Goal: Task Accomplishment & Management: Complete application form

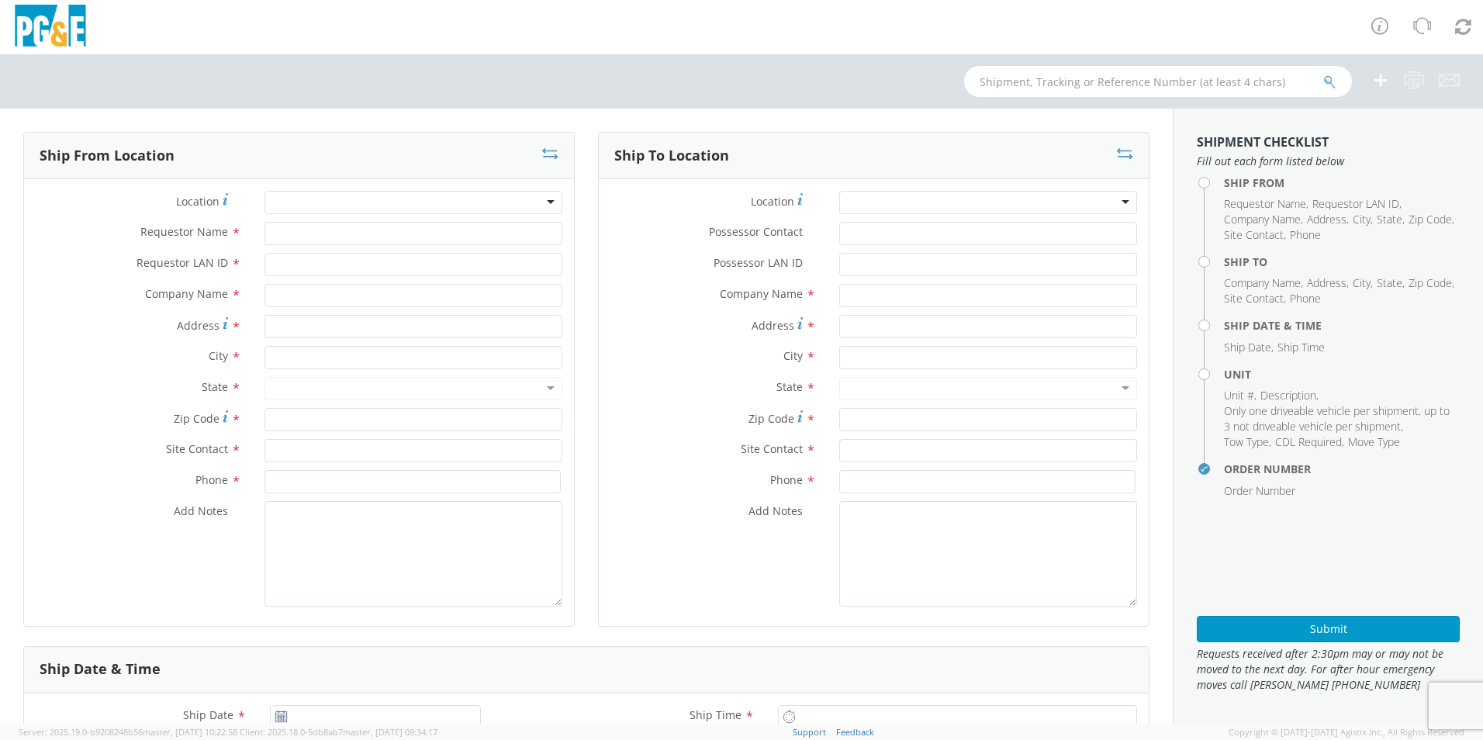
select select "2041093"
click at [1095, 81] on input "text" at bounding box center [1158, 81] width 388 height 31
paste input "B43900"
type input "B43900"
click at [1323, 74] on button "submit" at bounding box center [1329, 83] width 13 height 19
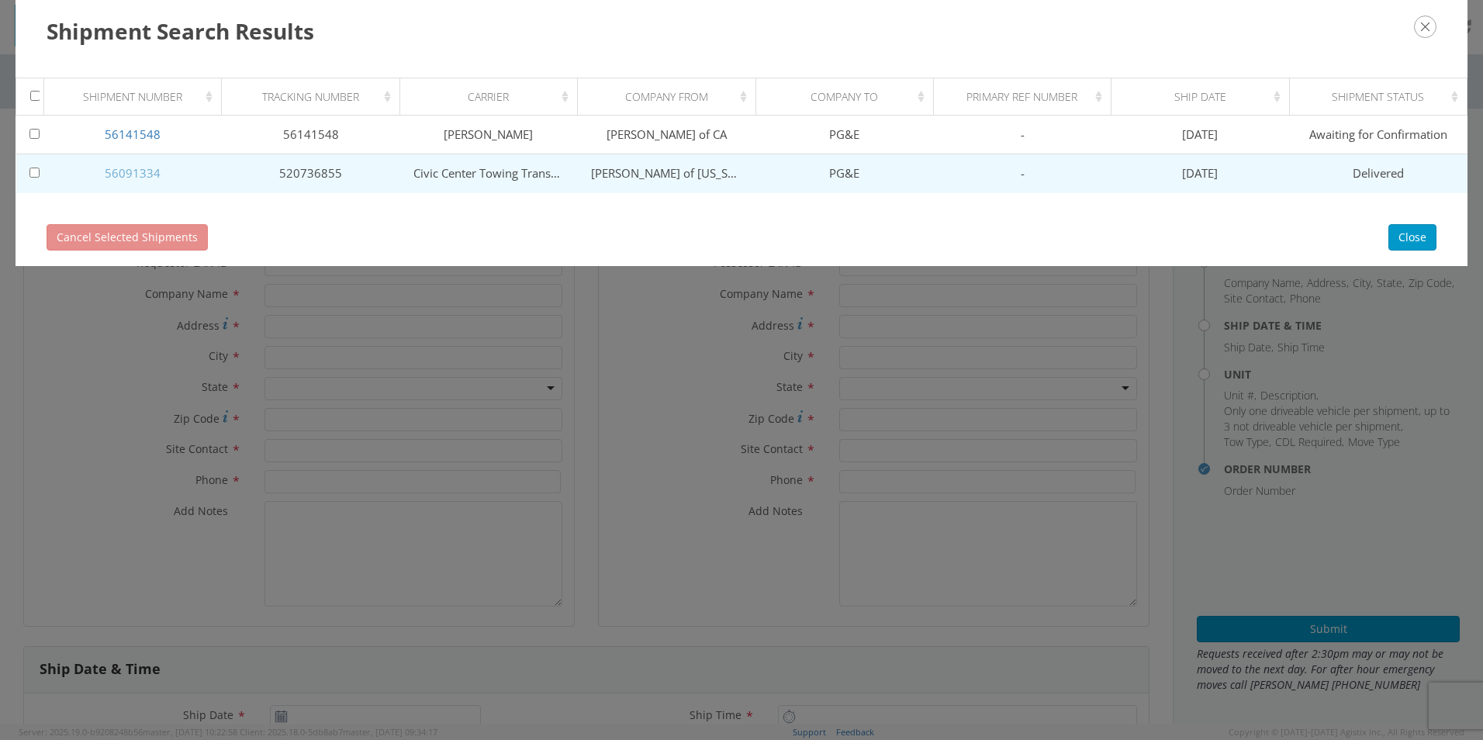
click at [133, 174] on link "56091334" at bounding box center [133, 173] width 56 height 16
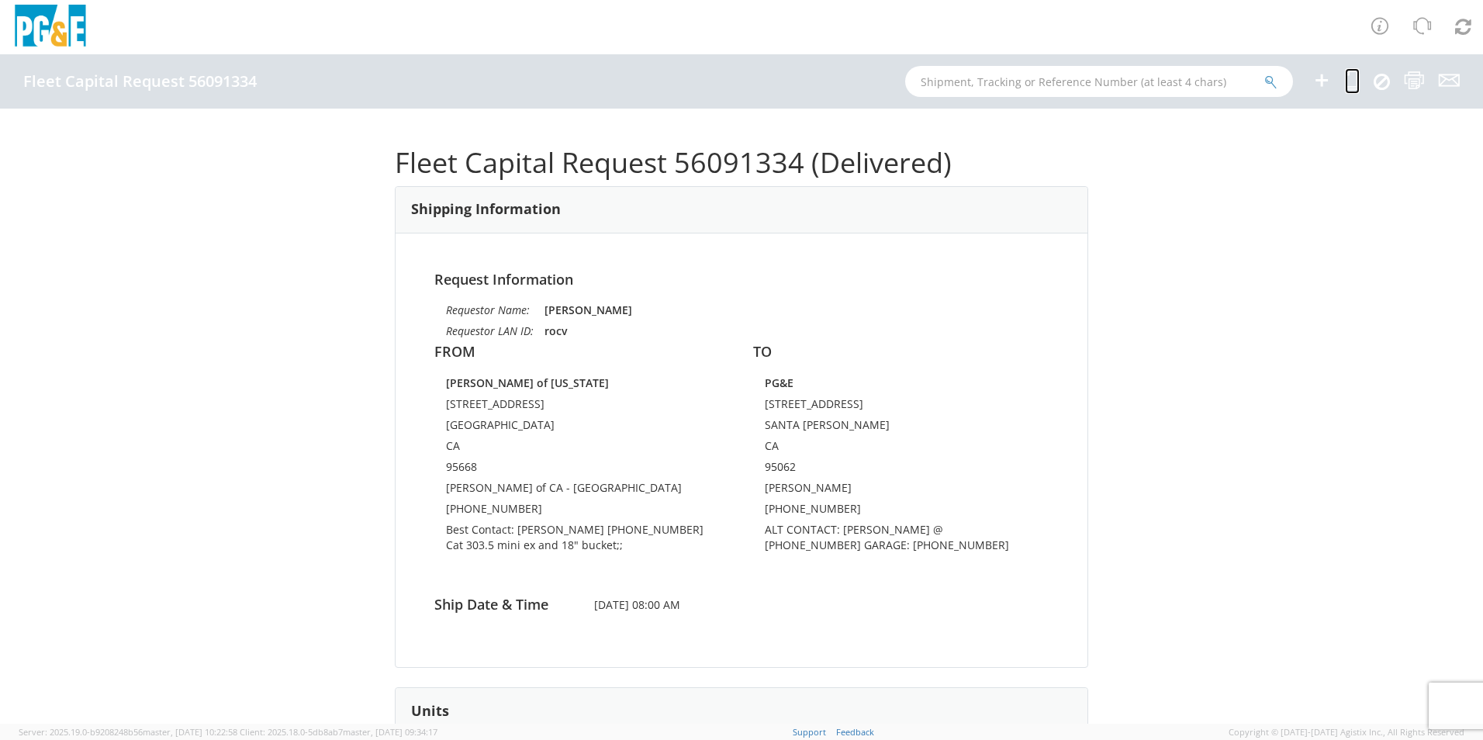
click at [1359, 81] on icon at bounding box center [1352, 80] width 15 height 19
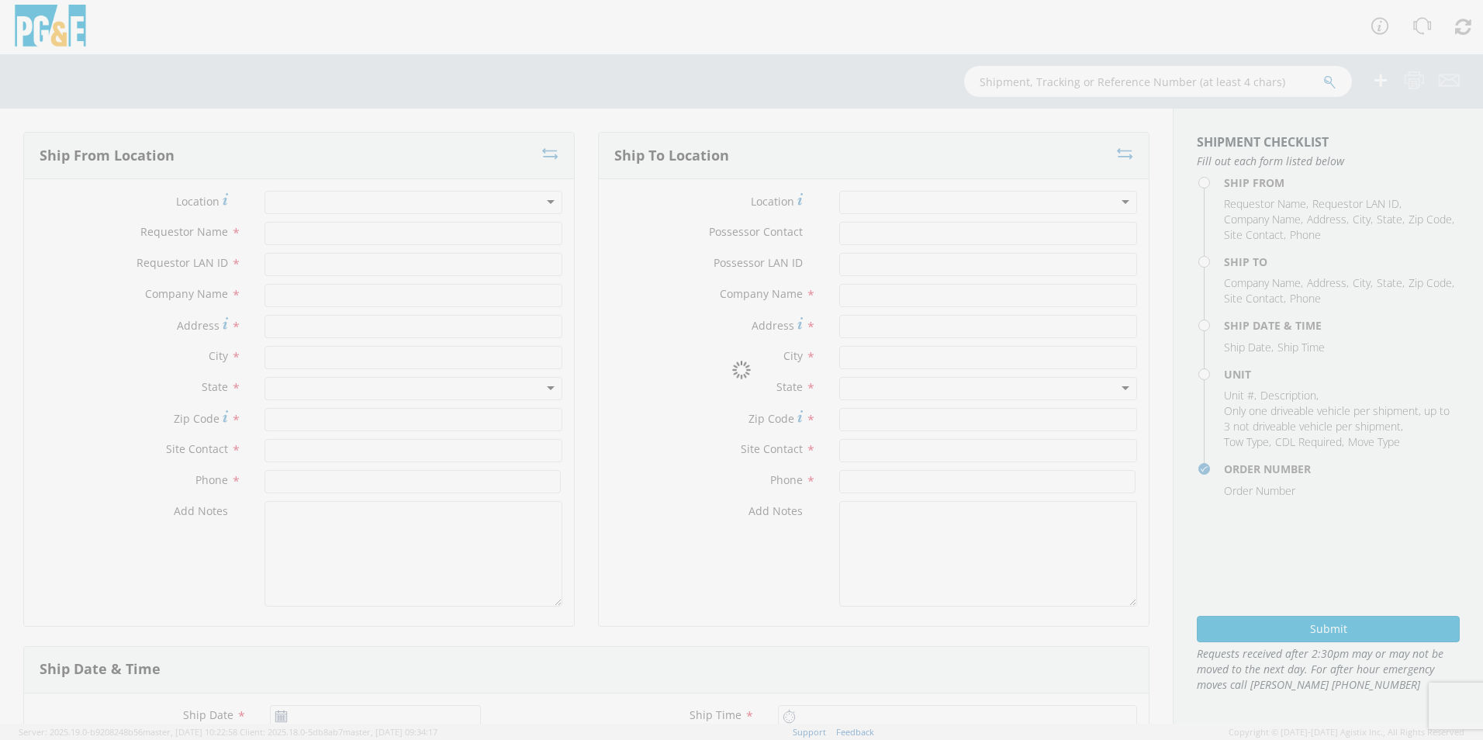
type input "[PERSON_NAME]"
type input "rocv"
type input "[PERSON_NAME] of [US_STATE]"
type input "[STREET_ADDRESS]"
type input "[GEOGRAPHIC_DATA]"
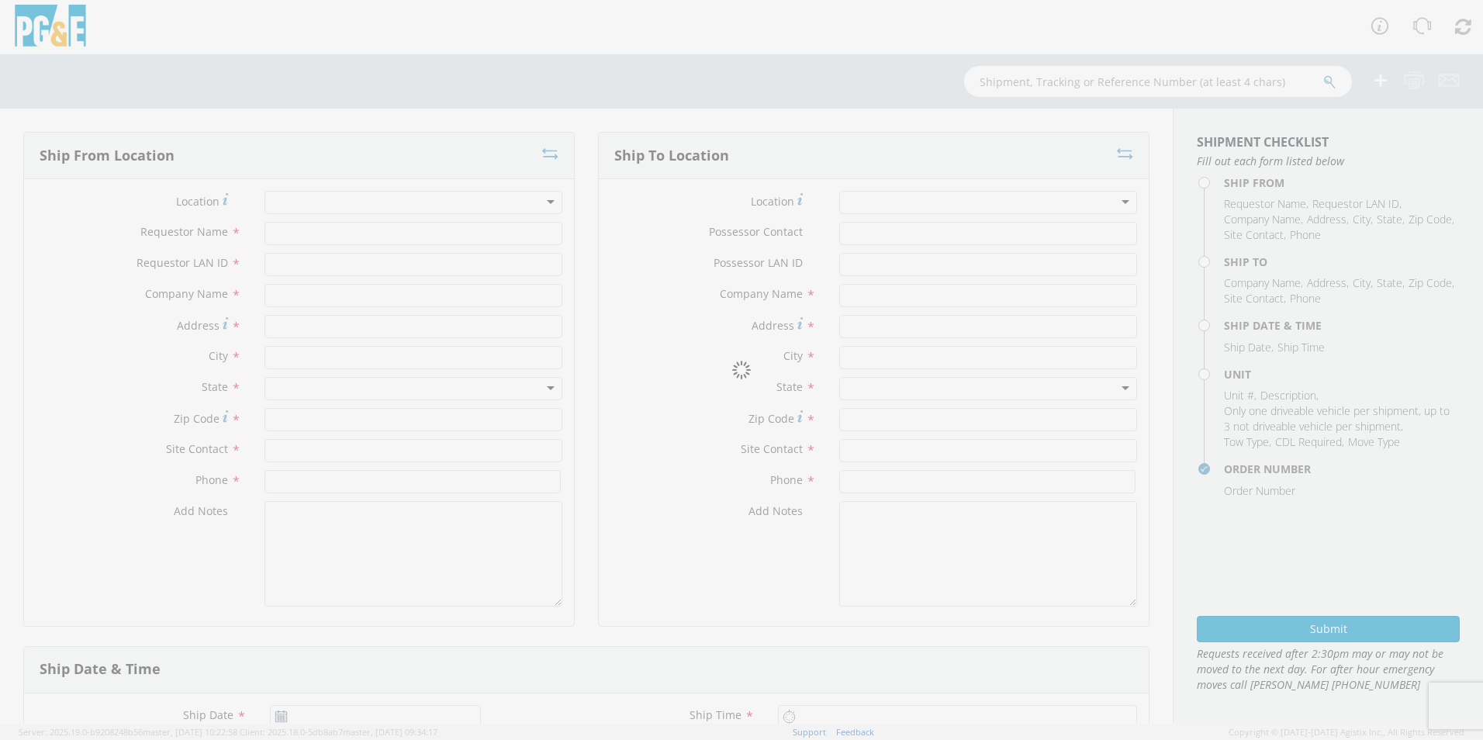
type input "95668"
type input "[PERSON_NAME] of CA - [GEOGRAPHIC_DATA]"
type input "[PHONE_NUMBER]"
type textarea "Best Contact: [PERSON_NAME] [PHONE_NUMBER] Cat 303.5 mini ex and 18" bucket;;"
type input "[PERSON_NAME]"
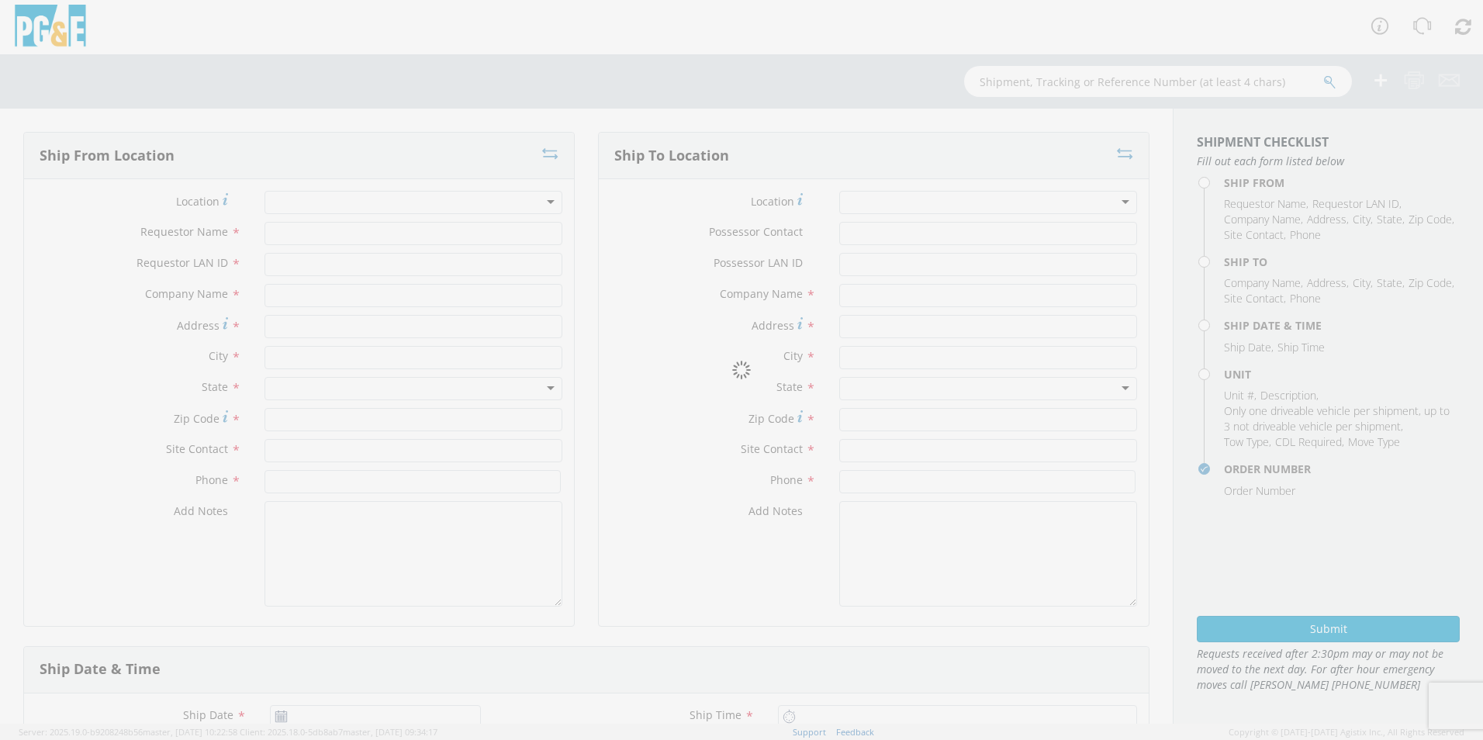
type input "TLLF"
type input "PG&E"
type input "[STREET_ADDRESS]"
type input "SANTA [PERSON_NAME]"
type input "95062"
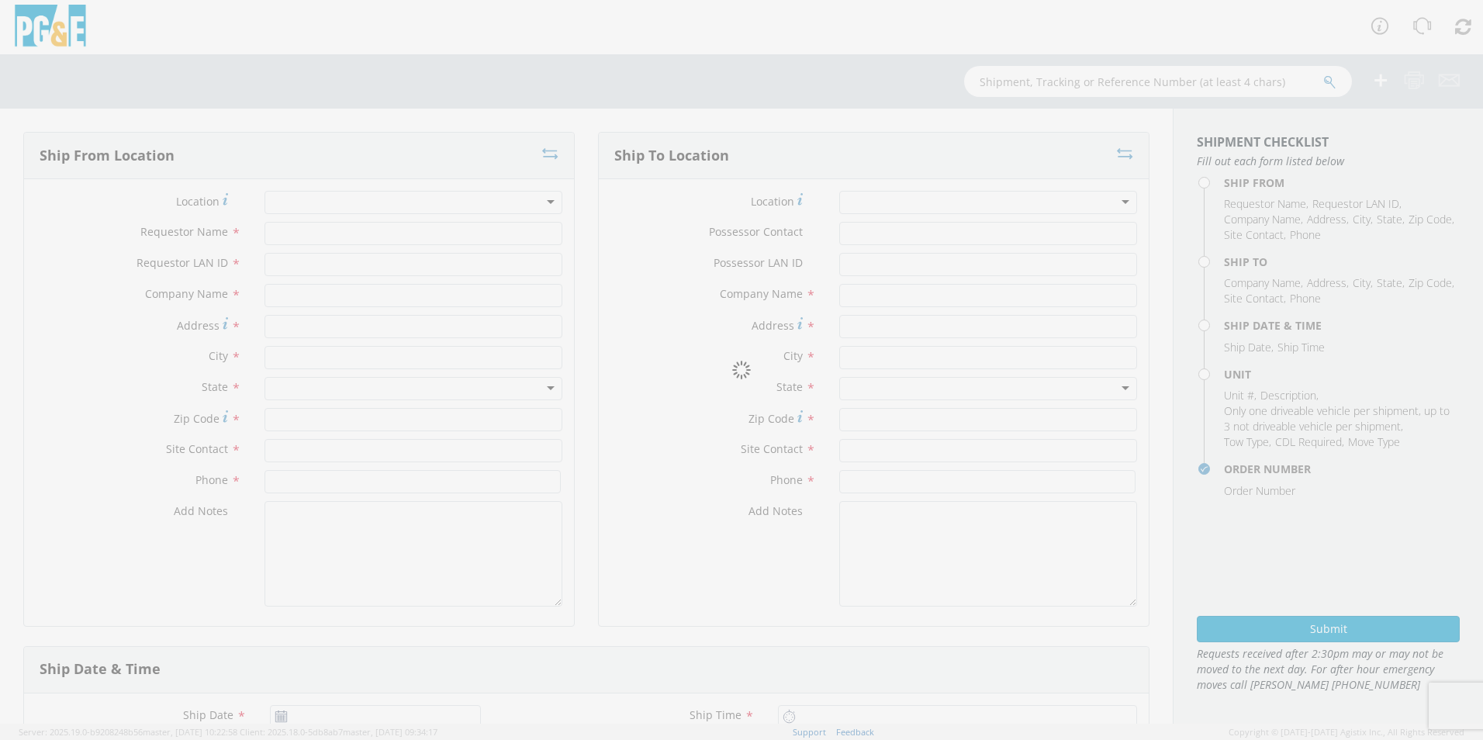
type input "[PERSON_NAME]"
type input "[PHONE_NUMBER]"
type textarea "ALT CONTACT: [PERSON_NAME] @ [PHONE_NUMBER] GARAGE: [PHONE_NUMBER]"
type input "[DATE]"
type input "8:00 AM"
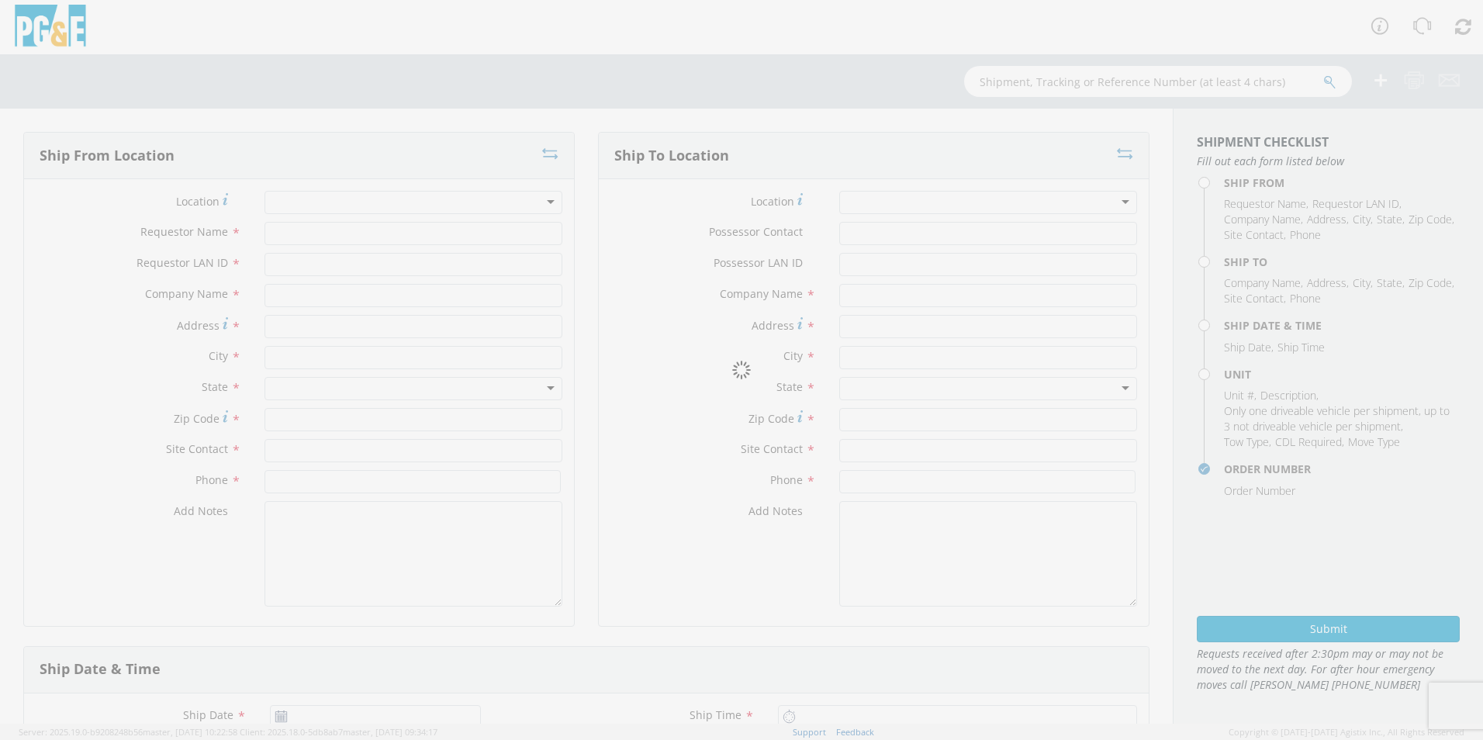
type input "EXCAVATOR; BACKHOE: <12000"
type input "9000"
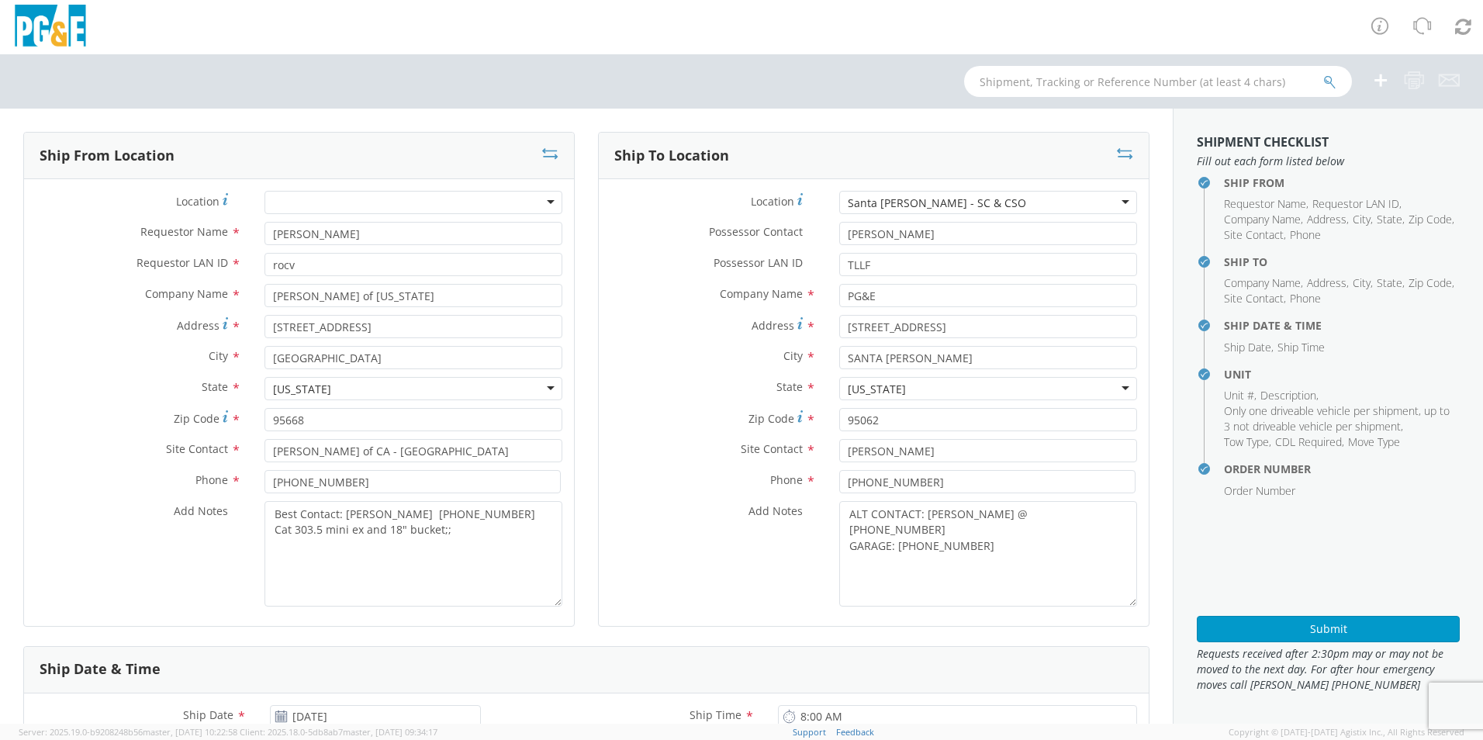
select select "B43900"
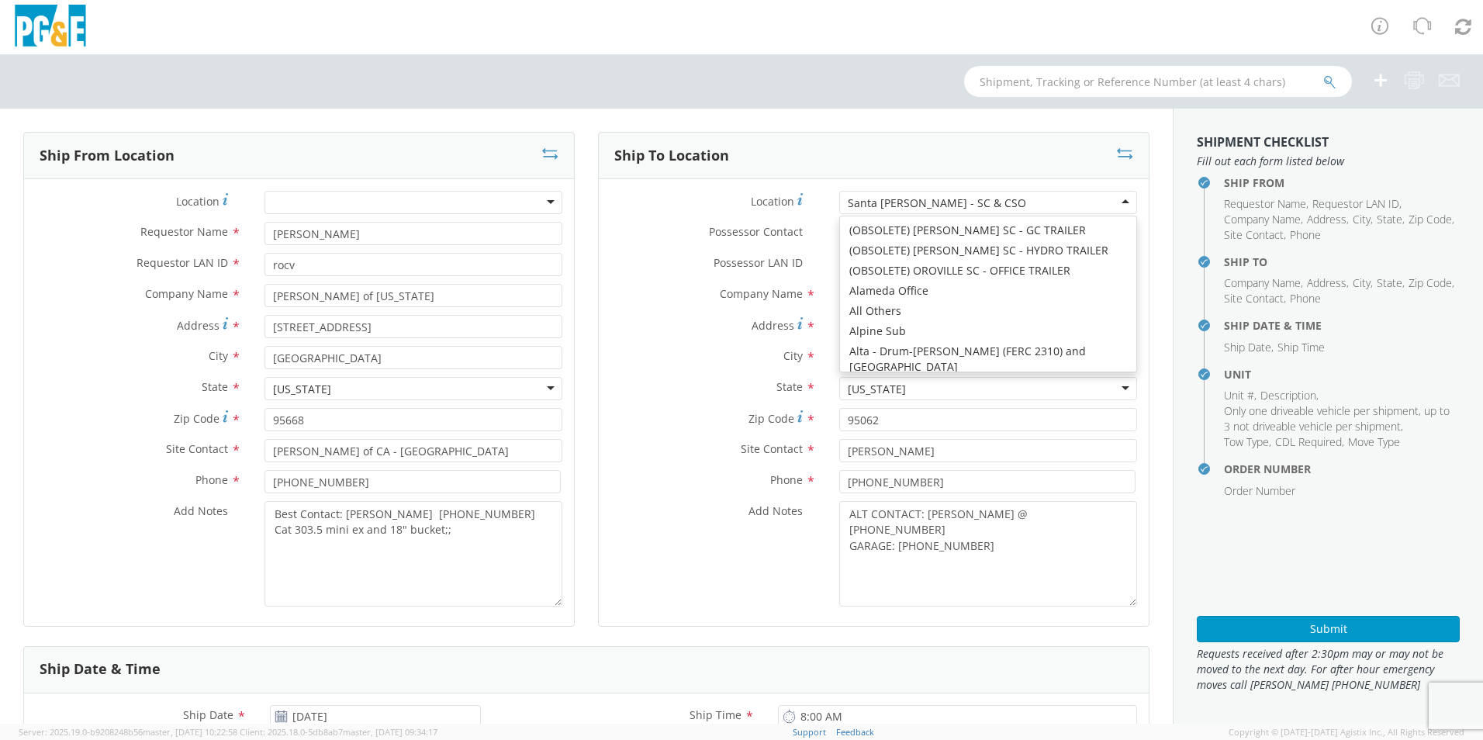
click at [1116, 197] on div "Santa [PERSON_NAME] - SC & CSO" at bounding box center [988, 202] width 298 height 23
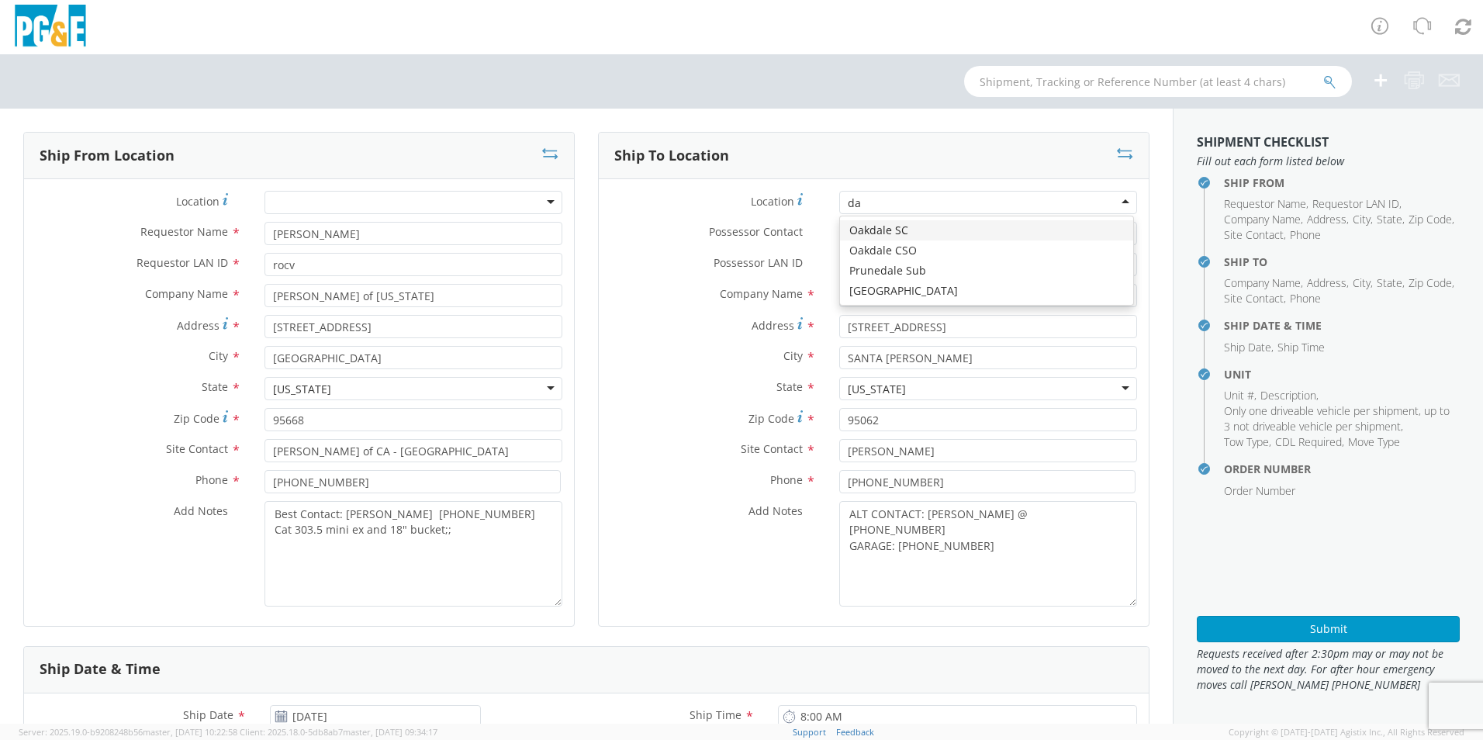
type input "d"
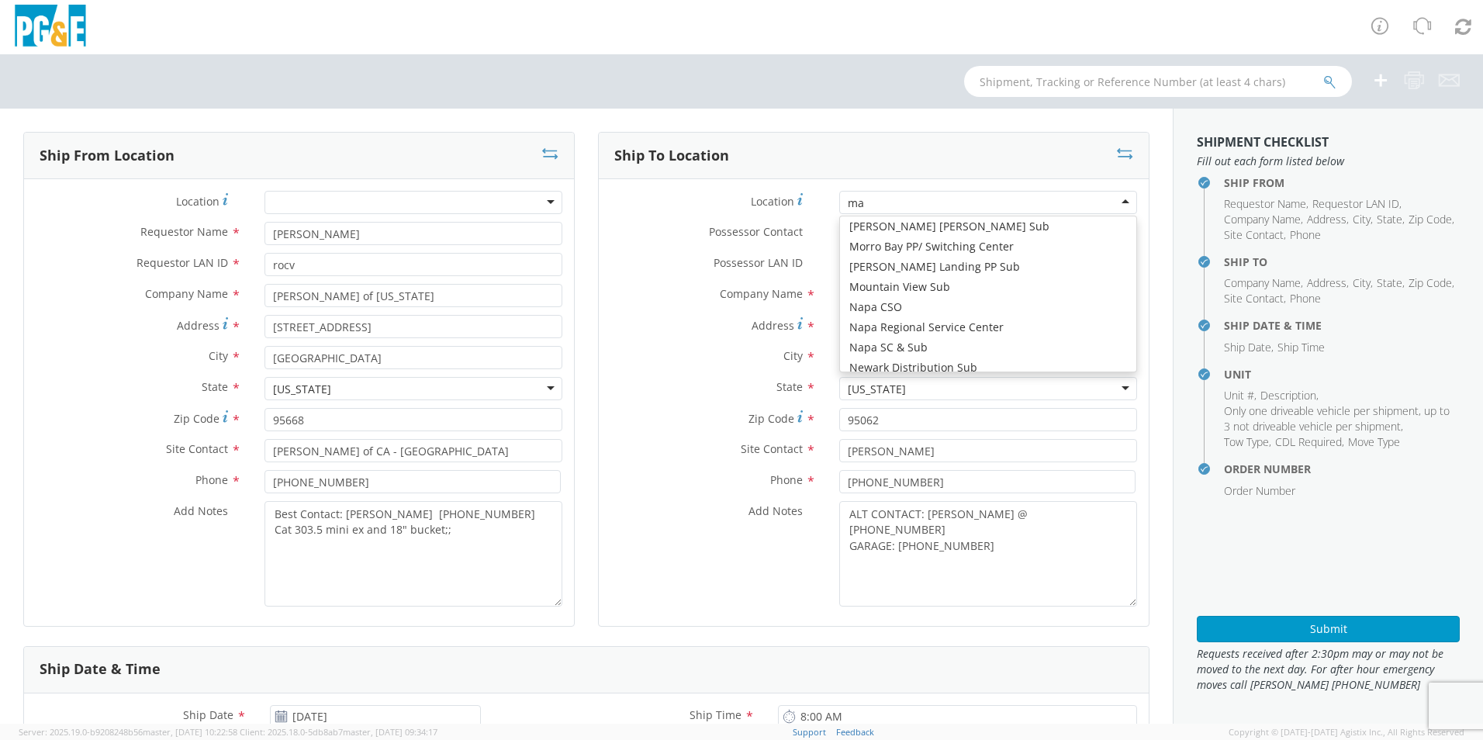
scroll to position [4, 0]
type input "mart"
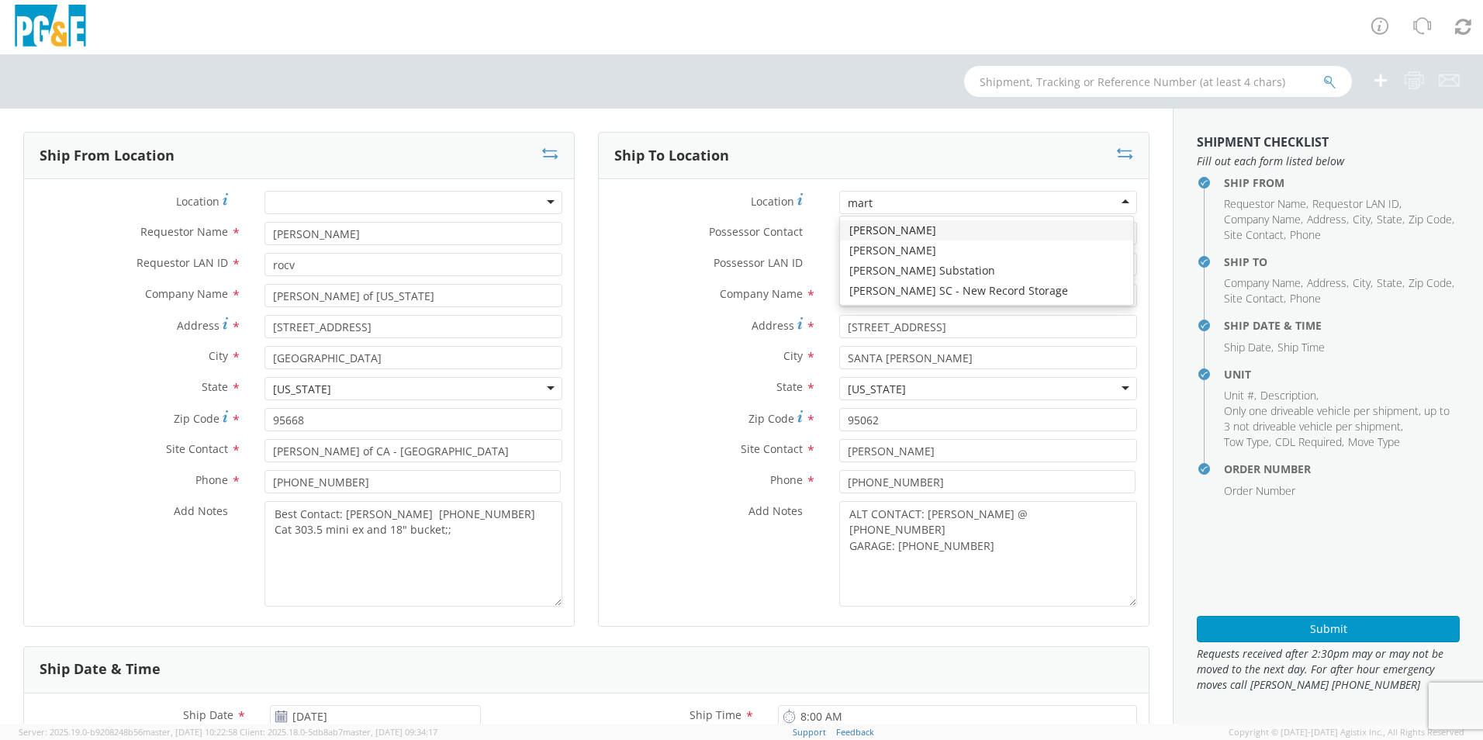
scroll to position [0, 0]
type input "[STREET_ADDRESS][PERSON_NAME]"
type input "[GEOGRAPHIC_DATA]"
type input "94014"
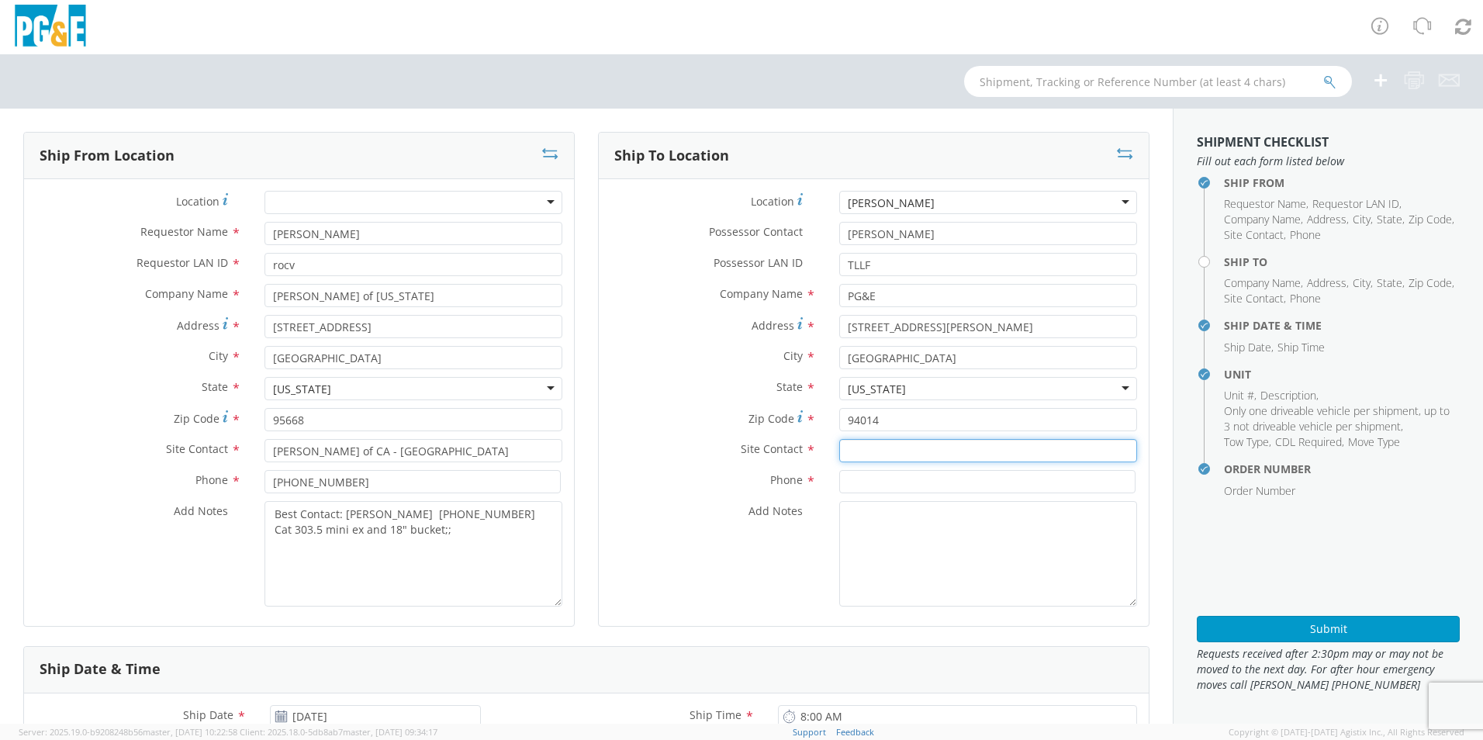
click at [887, 450] on input "text" at bounding box center [988, 450] width 298 height 23
type input "e"
type input "[PERSON_NAME]"
click at [883, 478] on input at bounding box center [987, 481] width 296 height 23
click at [906, 477] on input at bounding box center [987, 481] width 296 height 23
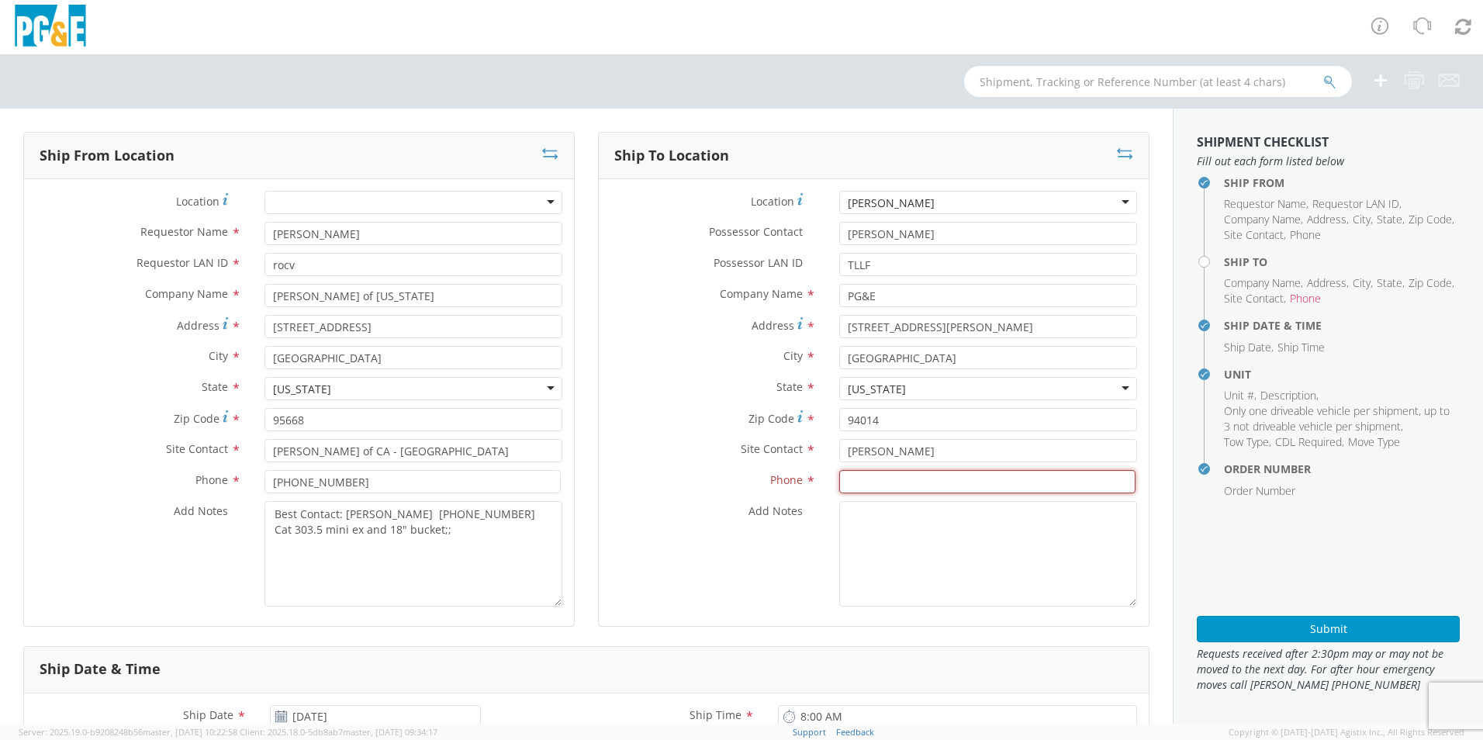
paste input "650/333-4378"
type input "[PHONE_NUMBER]"
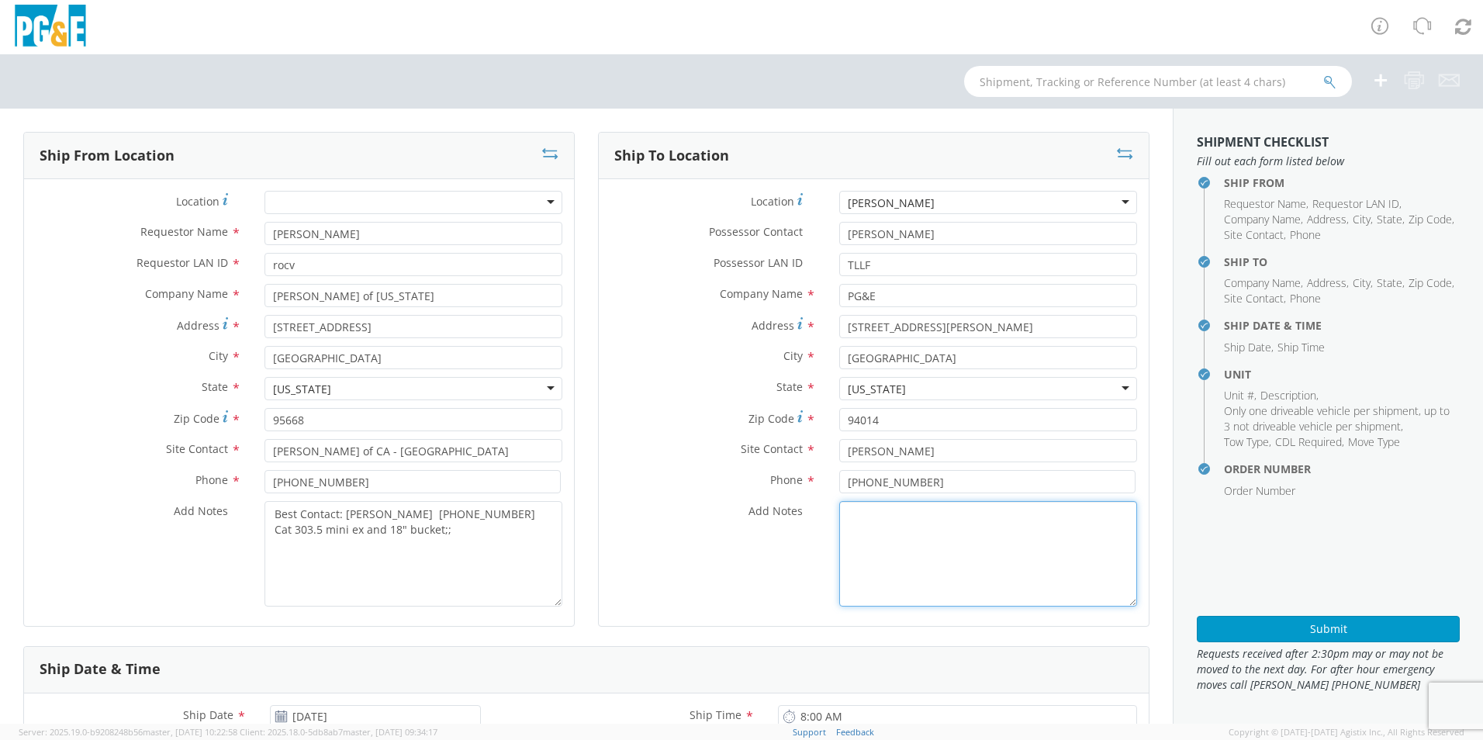
click at [906, 548] on textarea "Add Notes *" at bounding box center [988, 553] width 298 height 105
click at [1005, 537] on textarea "Alt contact:" at bounding box center [988, 553] width 298 height 105
paste textarea "415/471-0482"
click at [1057, 554] on textarea "Alt contact: [PERSON_NAME], Supervisor: 415/471-0482" at bounding box center [988, 553] width 298 height 105
click at [863, 548] on textarea "Alt contact: [PERSON_NAME], Supervisor: [PHONE_NUMBER]" at bounding box center [988, 553] width 298 height 105
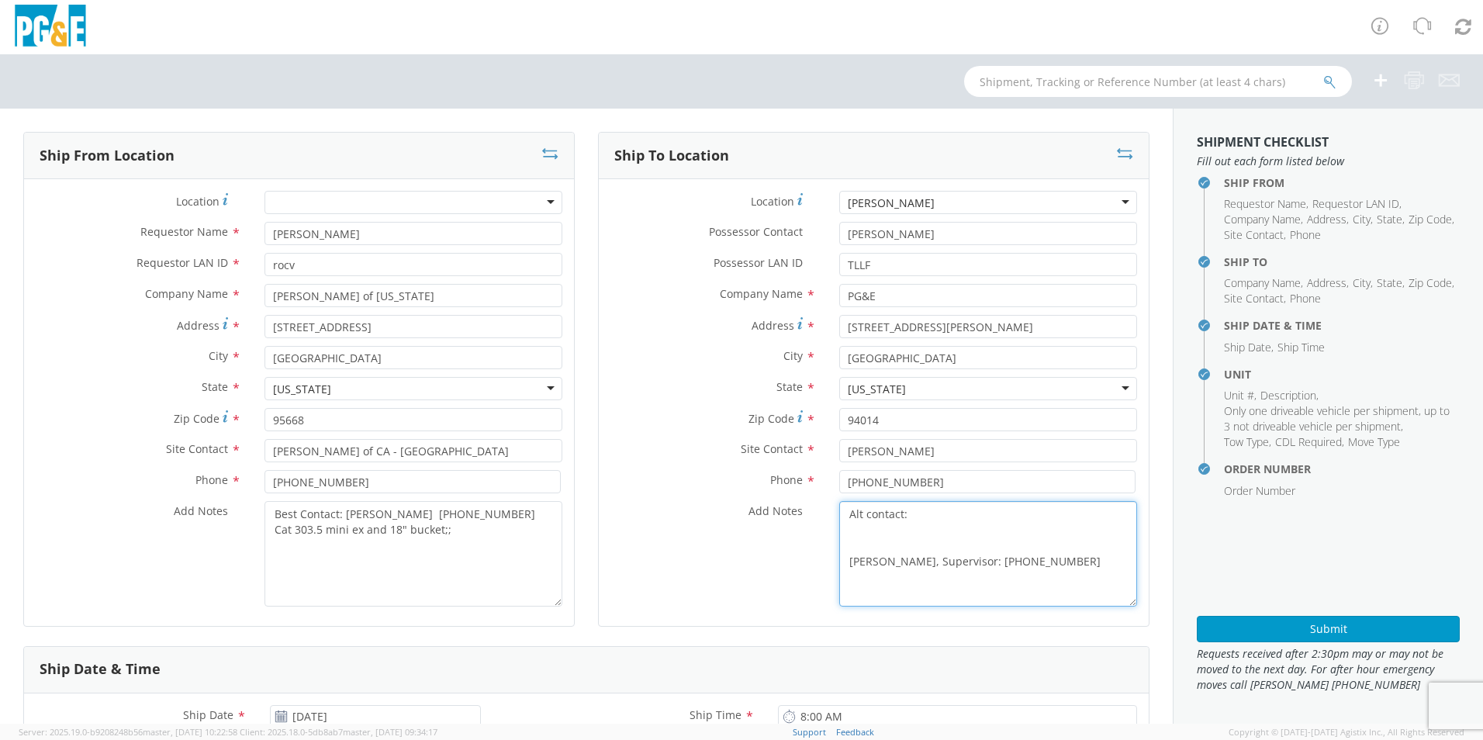
click at [976, 531] on textarea "Alt contact: [PERSON_NAME], Supervisor: [PHONE_NUMBER]" at bounding box center [988, 553] width 298 height 105
click at [923, 544] on textarea "Alt contact: [PERSON_NAME], Supervisor: [PHONE_NUMBER]" at bounding box center [988, 553] width 298 height 105
click at [925, 538] on textarea "Alt contact: [PERSON_NAME], Supervisor: [PHONE_NUMBER]" at bounding box center [988, 553] width 298 height 105
paste textarea "[PHONE_NUMBER]"
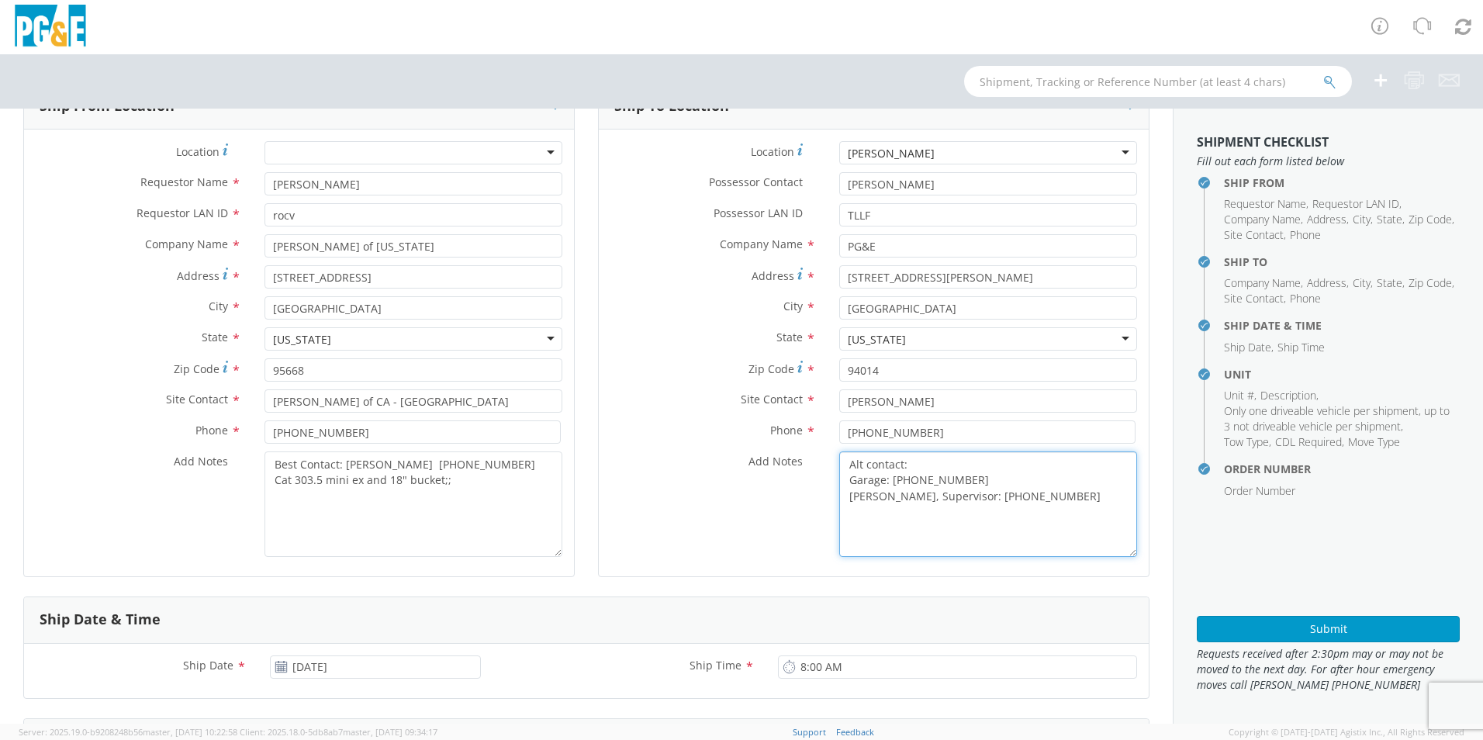
scroll to position [78, 0]
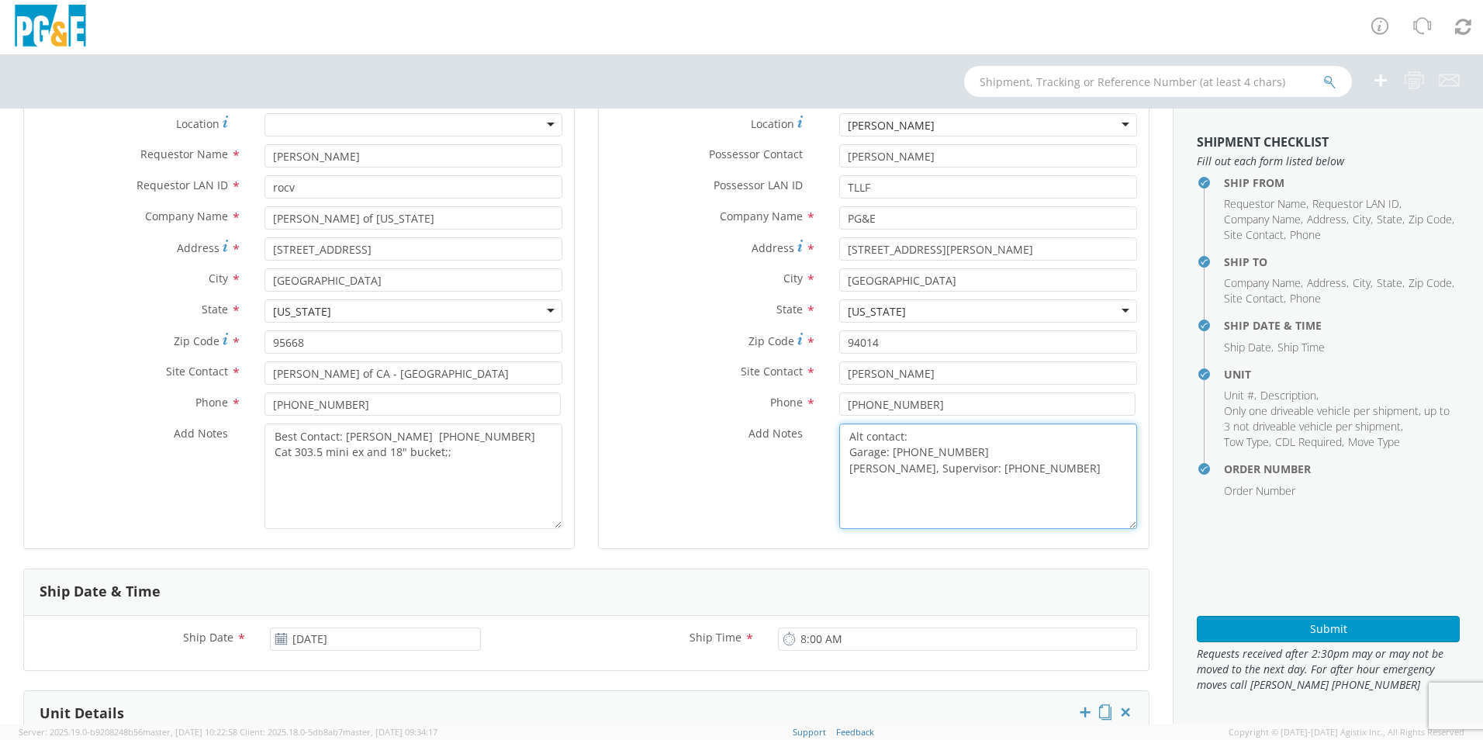
type textarea "Alt contact: Garage: [PHONE_NUMBER] [PERSON_NAME], Supervisor: [PHONE_NUMBER]"
click at [752, 467] on div "Add Notes * Alt contact: Garage: [PHONE_NUMBER] [PERSON_NAME], Supervisor: [PHO…" at bounding box center [874, 475] width 550 height 105
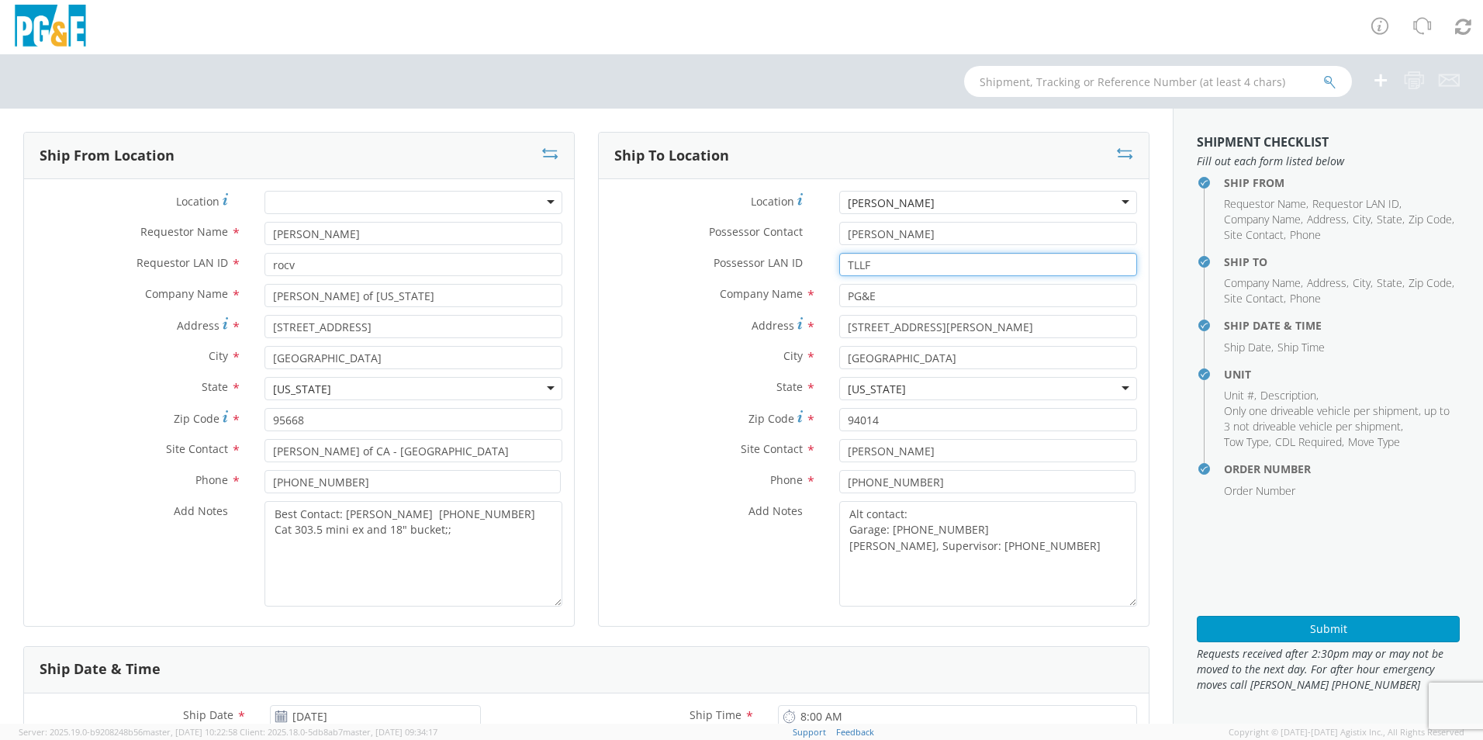
click at [939, 263] on input "TLLF" at bounding box center [988, 264] width 298 height 23
type input "T"
type input "WXR8"
click at [1004, 237] on input "[PERSON_NAME]" at bounding box center [988, 233] width 298 height 23
type input "T"
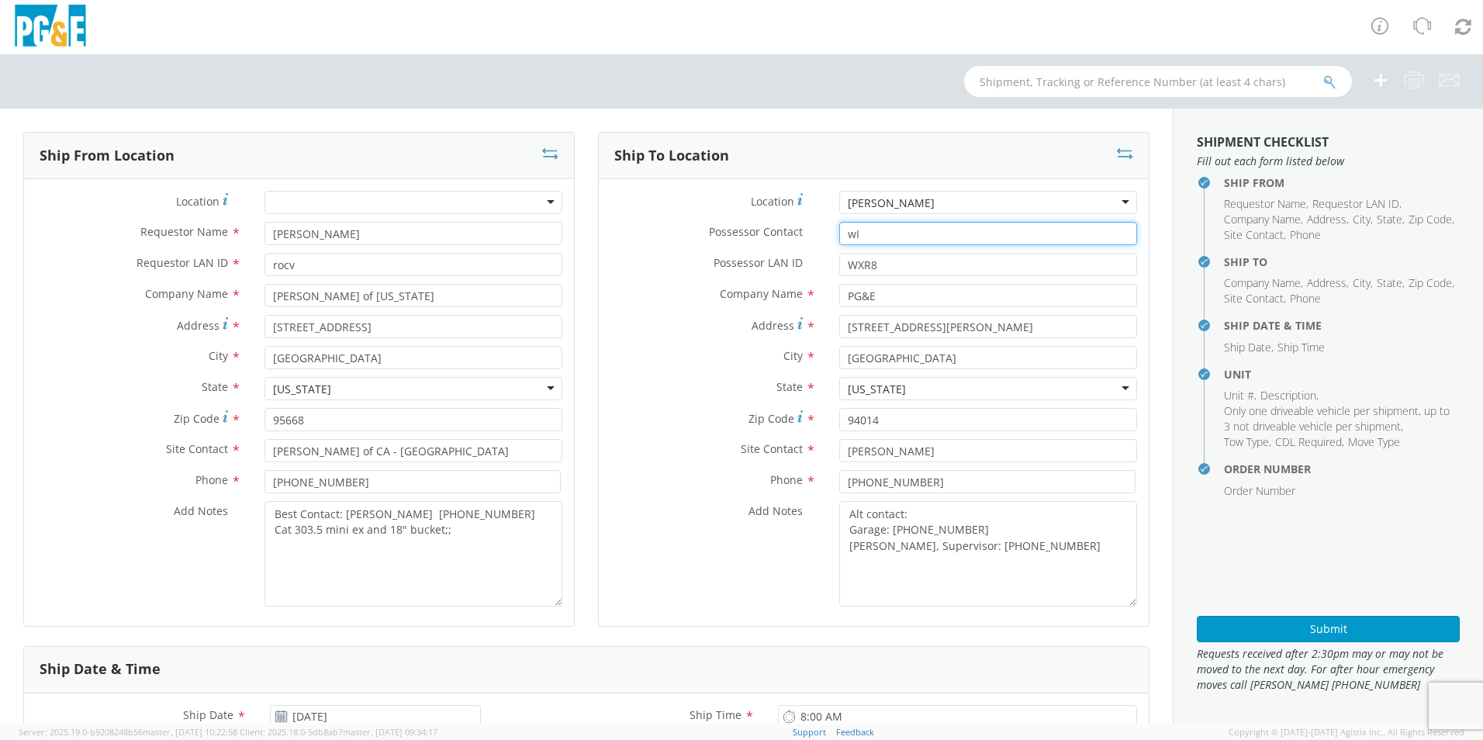
type input "w"
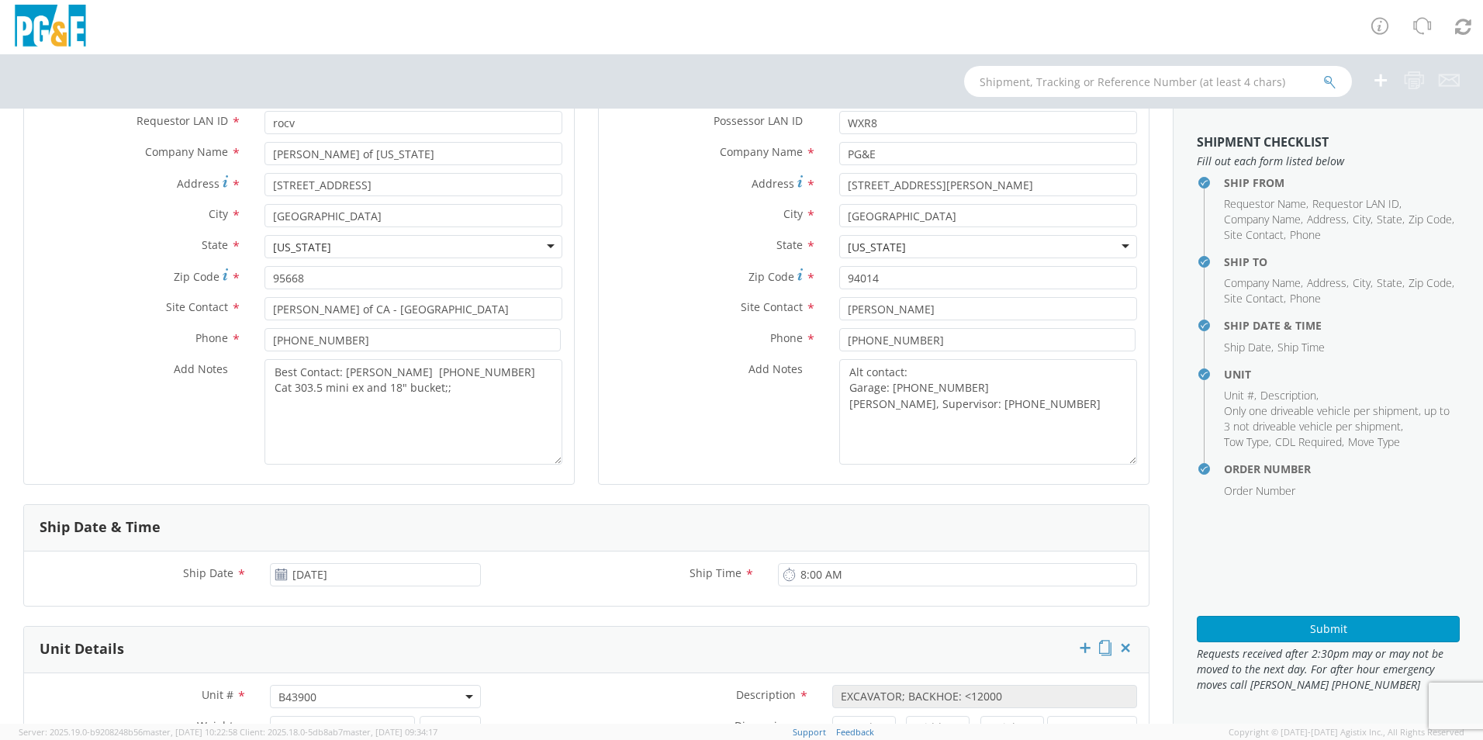
scroll to position [155, 0]
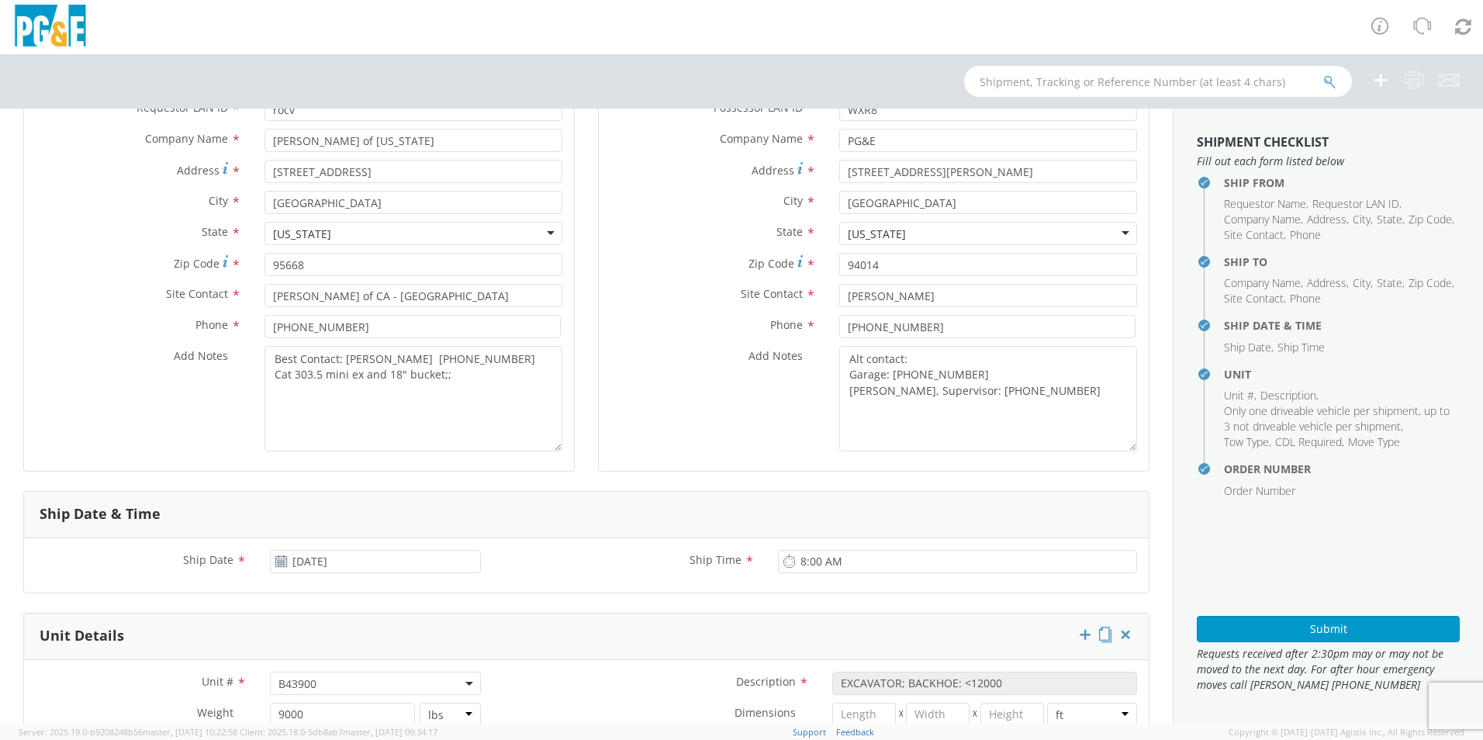
type input "[PERSON_NAME]"
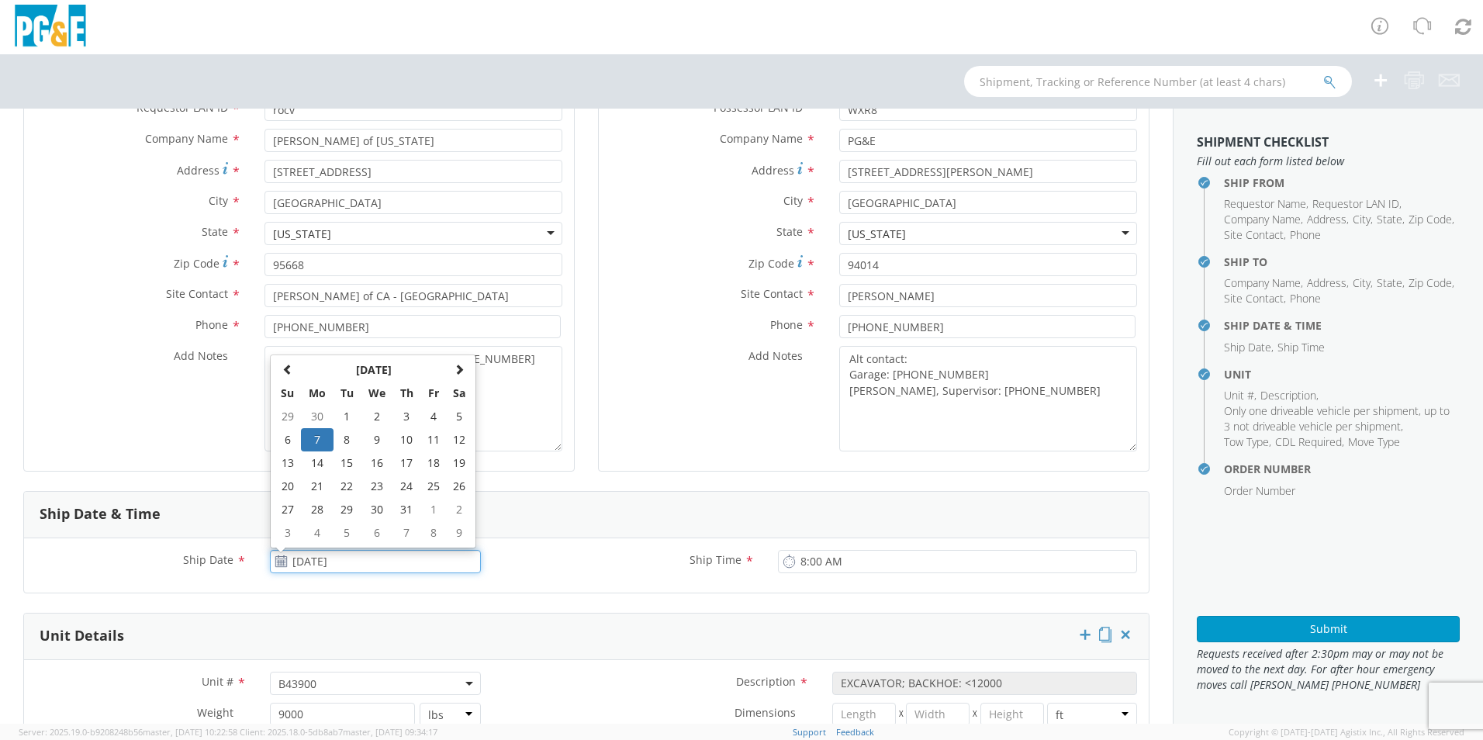
click at [364, 565] on input "[DATE]" at bounding box center [375, 561] width 211 height 23
click at [455, 370] on span at bounding box center [459, 369] width 11 height 11
click at [413, 488] on td "25" at bounding box center [405, 486] width 27 height 23
type input "[DATE]"
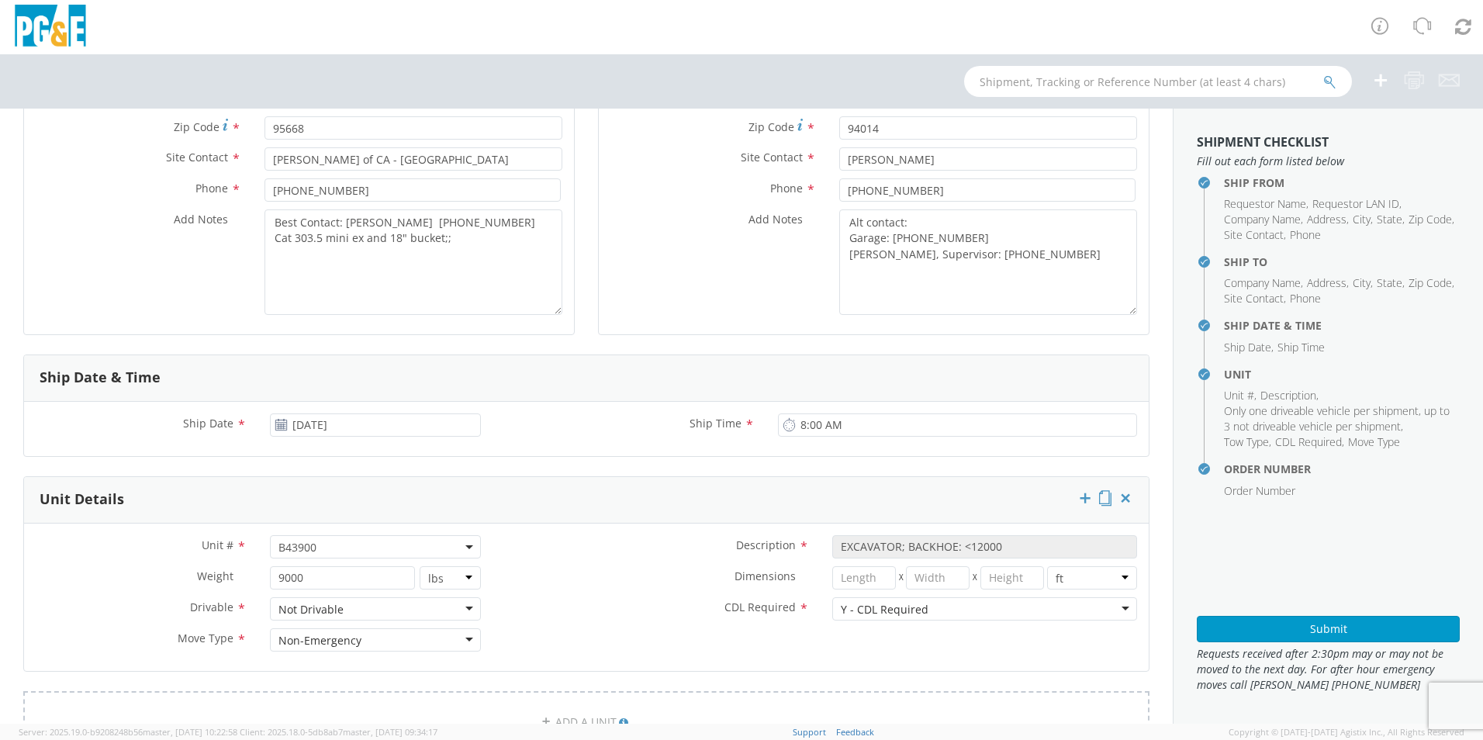
scroll to position [310, 0]
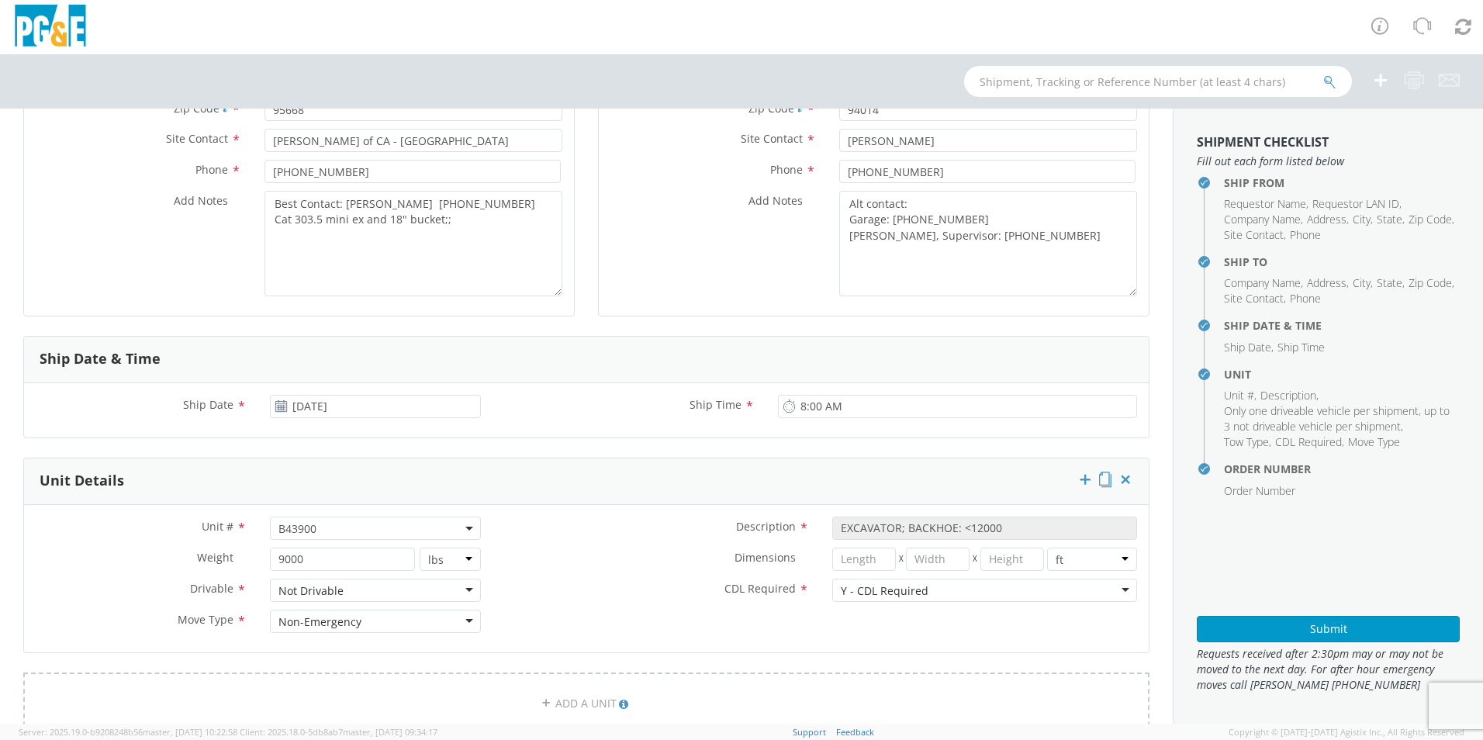
click at [468, 524] on span at bounding box center [469, 528] width 3 height 23
paste input "B43905"
type input "B43905"
select select "B43905"
select select "? string: ?"
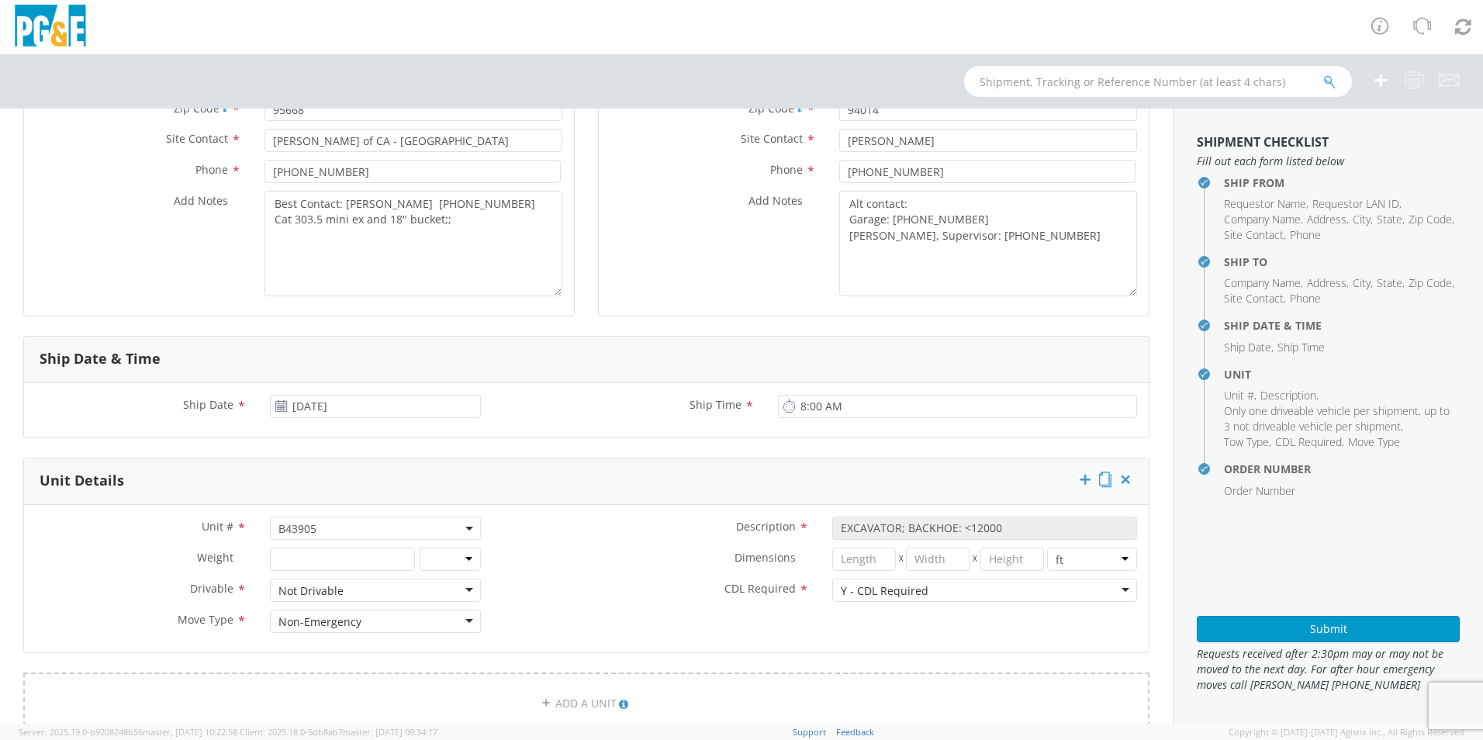
click at [554, 574] on div "Dimensions * X X in cm ft" at bounding box center [821, 563] width 656 height 31
click at [313, 558] on input "number" at bounding box center [342, 559] width 144 height 23
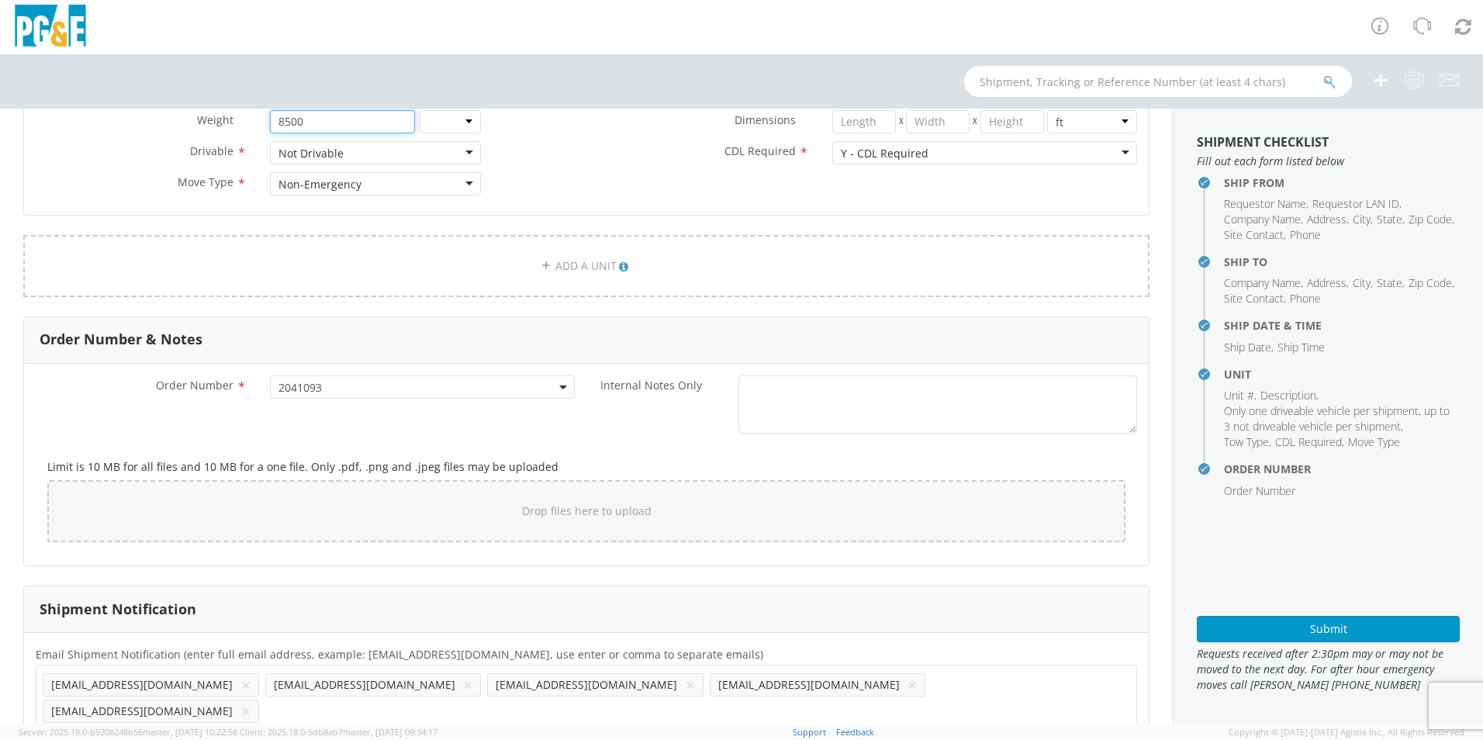
scroll to position [769, 0]
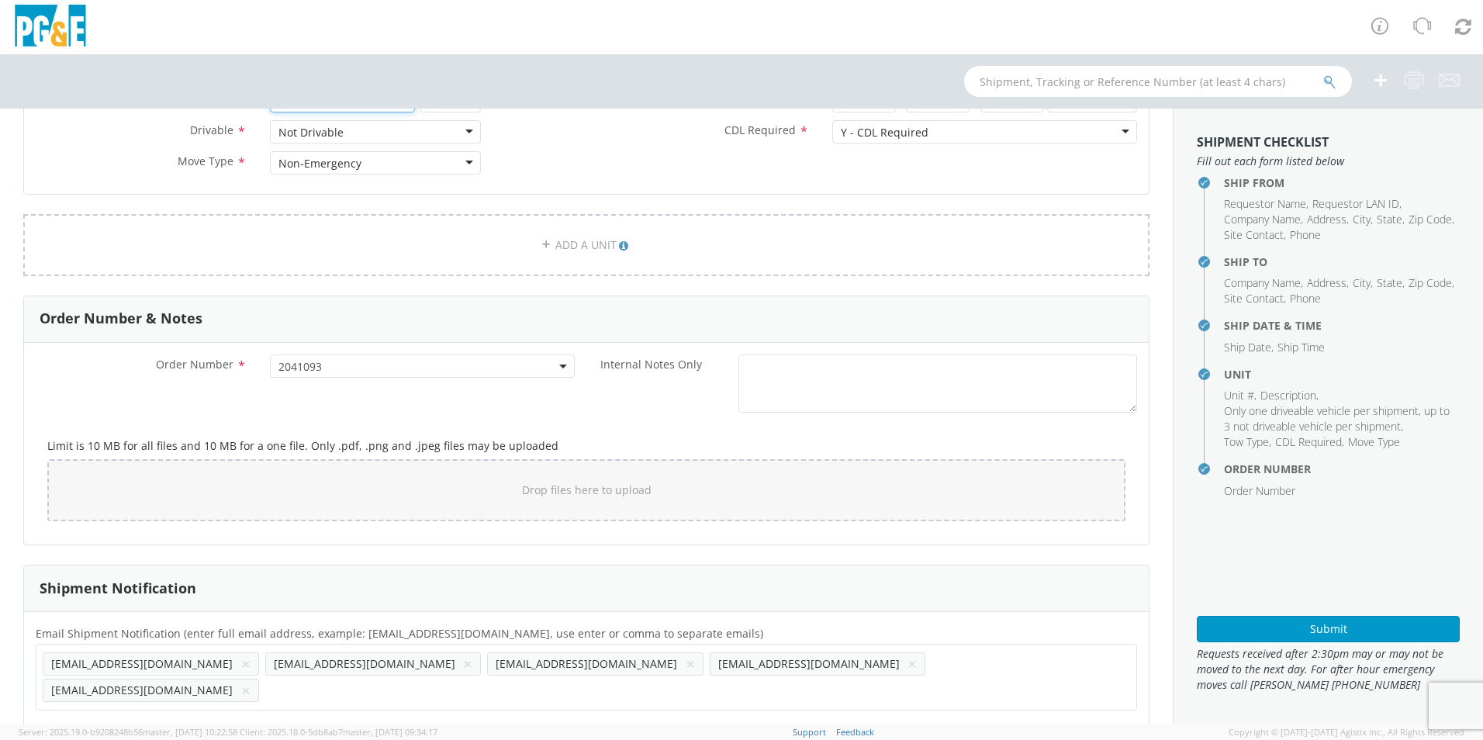
type input "8500"
click at [241, 660] on button "×" at bounding box center [245, 664] width 9 height 19
click at [293, 665] on li "[EMAIL_ADDRESS][DOMAIN_NAME] ×" at bounding box center [373, 663] width 216 height 23
click at [463, 666] on button "×" at bounding box center [467, 664] width 9 height 19
click at [710, 661] on input "text" at bounding box center [718, 663] width 16 height 22
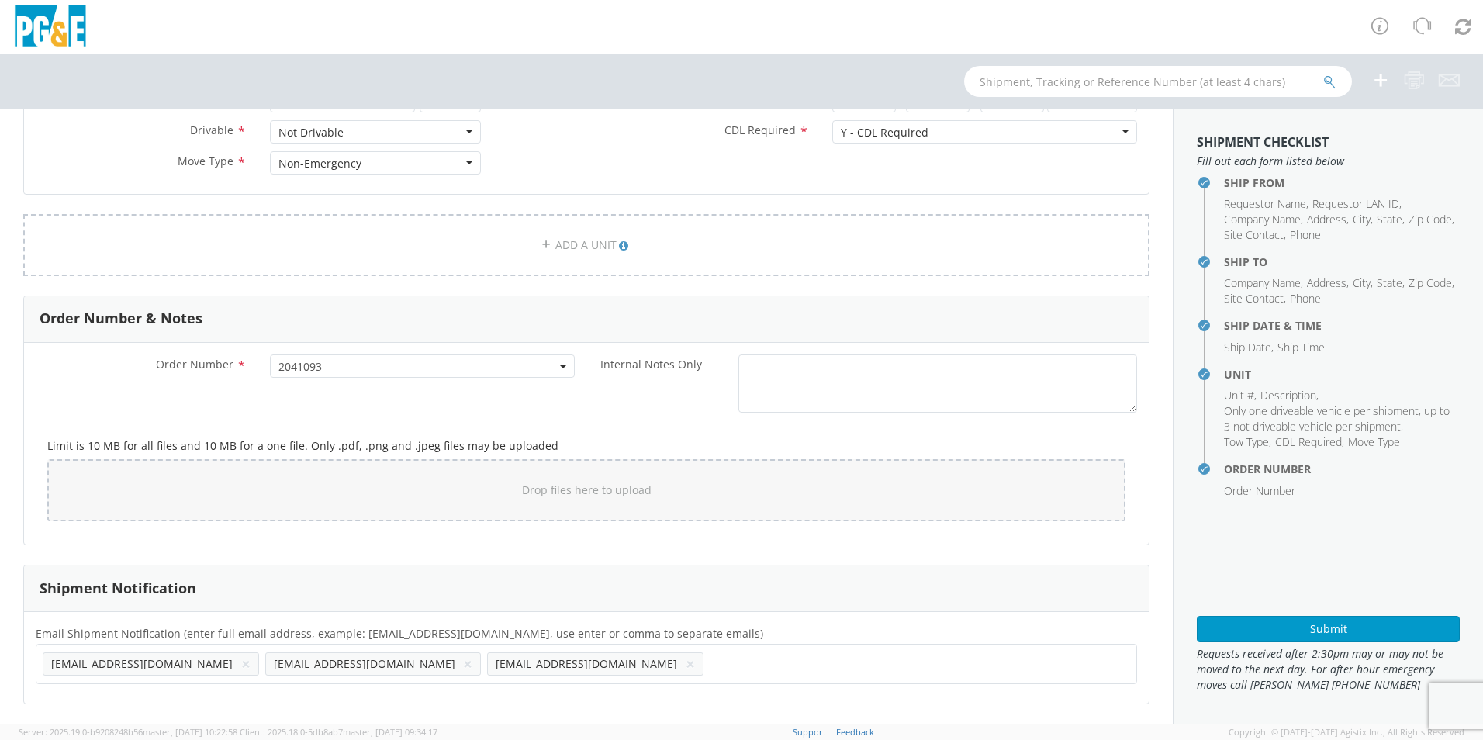
paste input "J450"
type input "[EMAIL_ADDRESS][DOMAIN_NAME]"
click at [672, 656] on ul "[EMAIL_ADDRESS][DOMAIN_NAME] × [EMAIL_ADDRESS][DOMAIN_NAME] × [EMAIL_ADDRESS][D…" at bounding box center [586, 664] width 1087 height 26
paste input "EMG7"
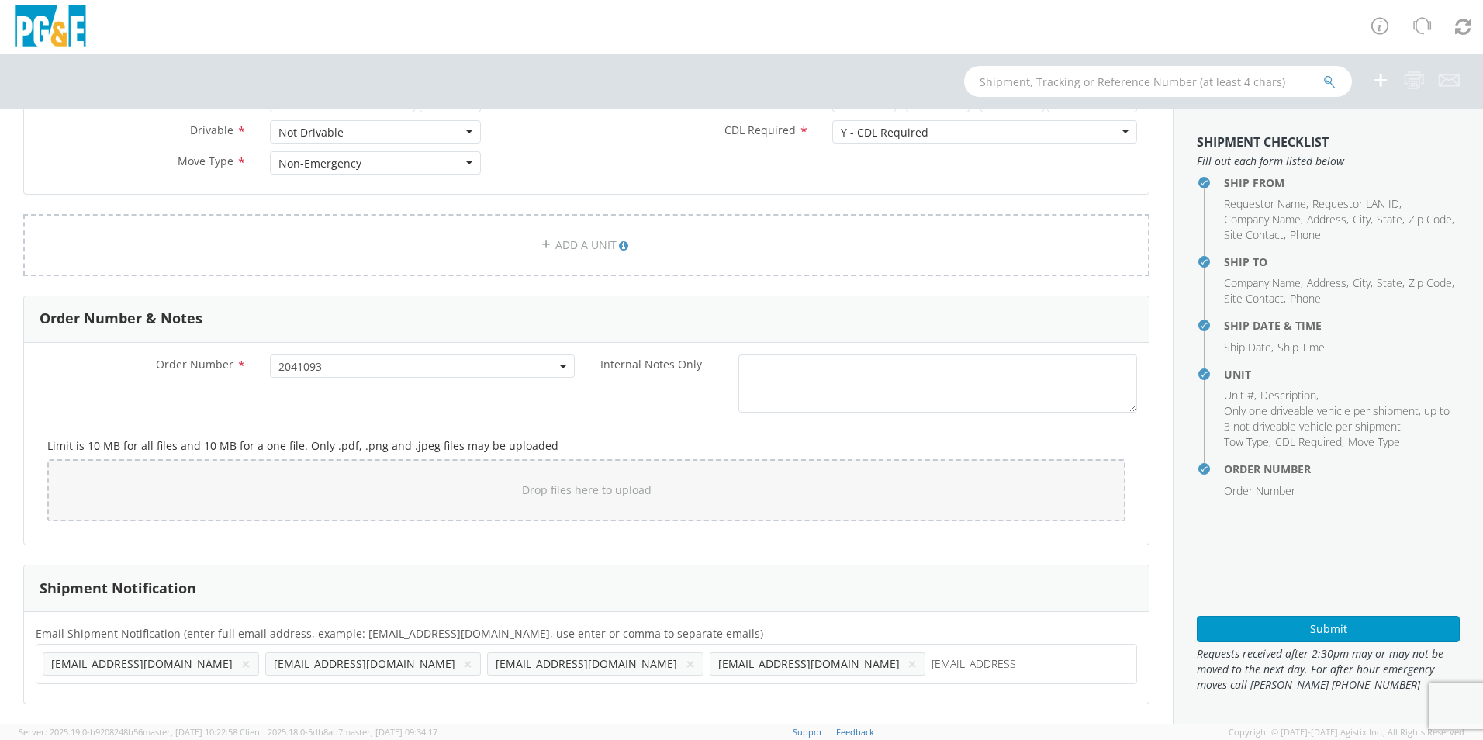
type input "[EMAIL_ADDRESS][DOMAIN_NAME]"
click at [463, 656] on button "×" at bounding box center [467, 664] width 9 height 19
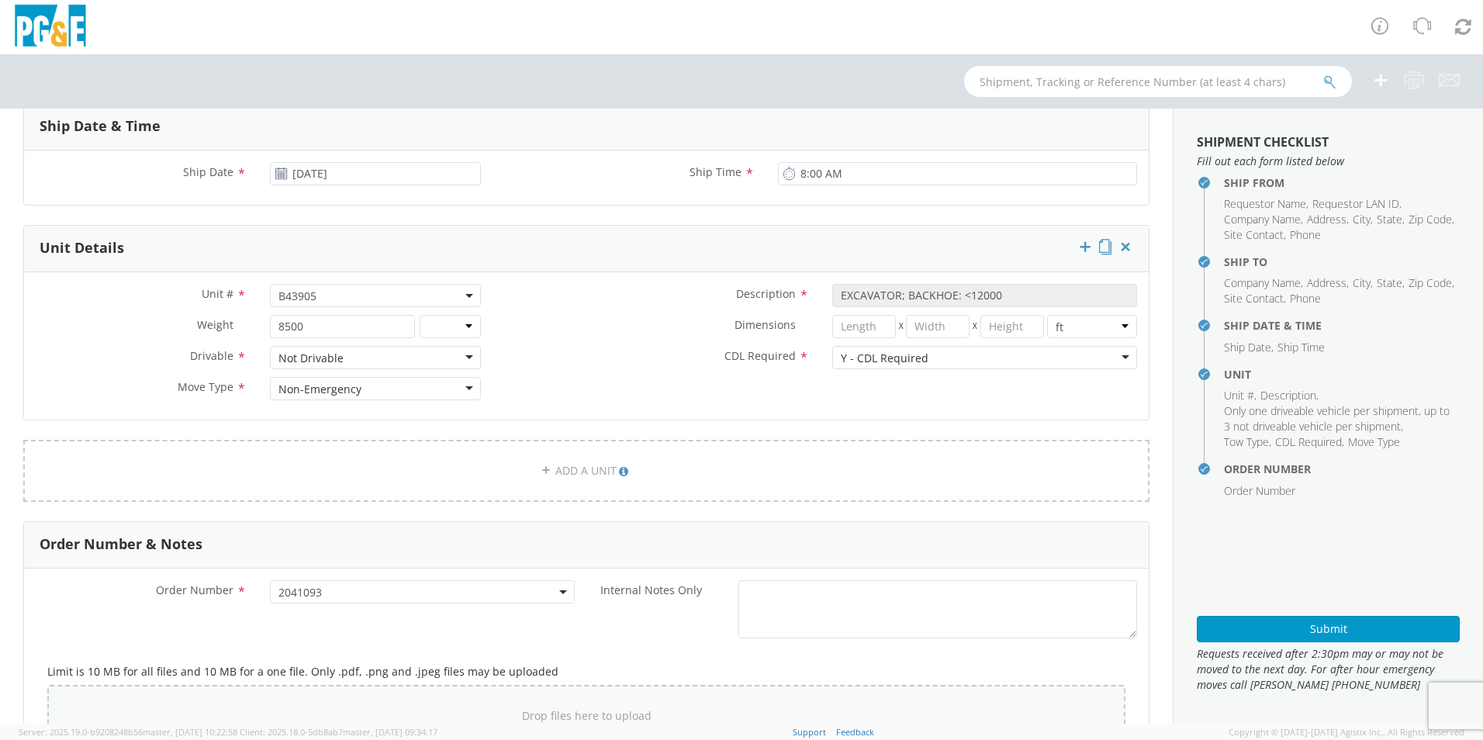
scroll to position [769, 0]
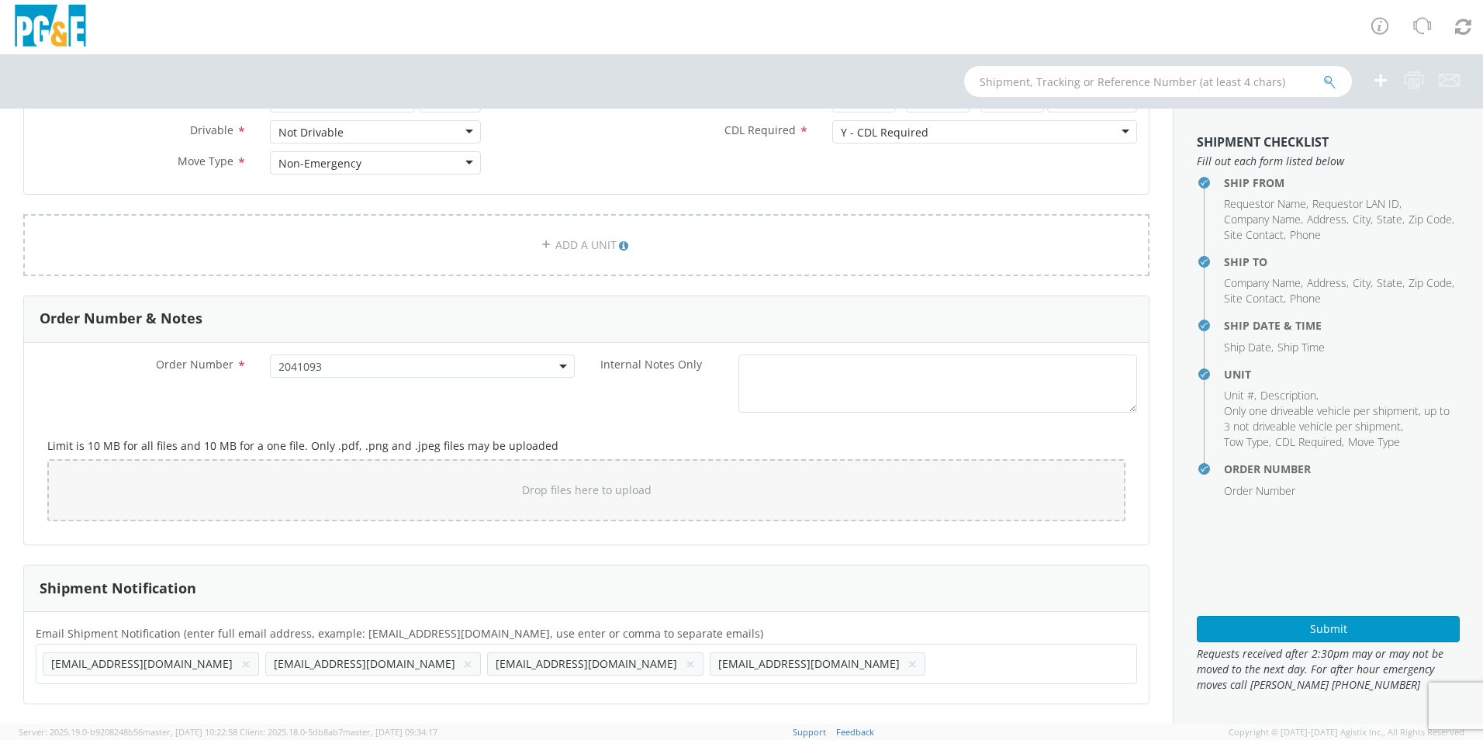
click at [932, 656] on input "text" at bounding box center [940, 663] width 16 height 22
type input "[EMAIL_ADDRESS][DOMAIN_NAME]"
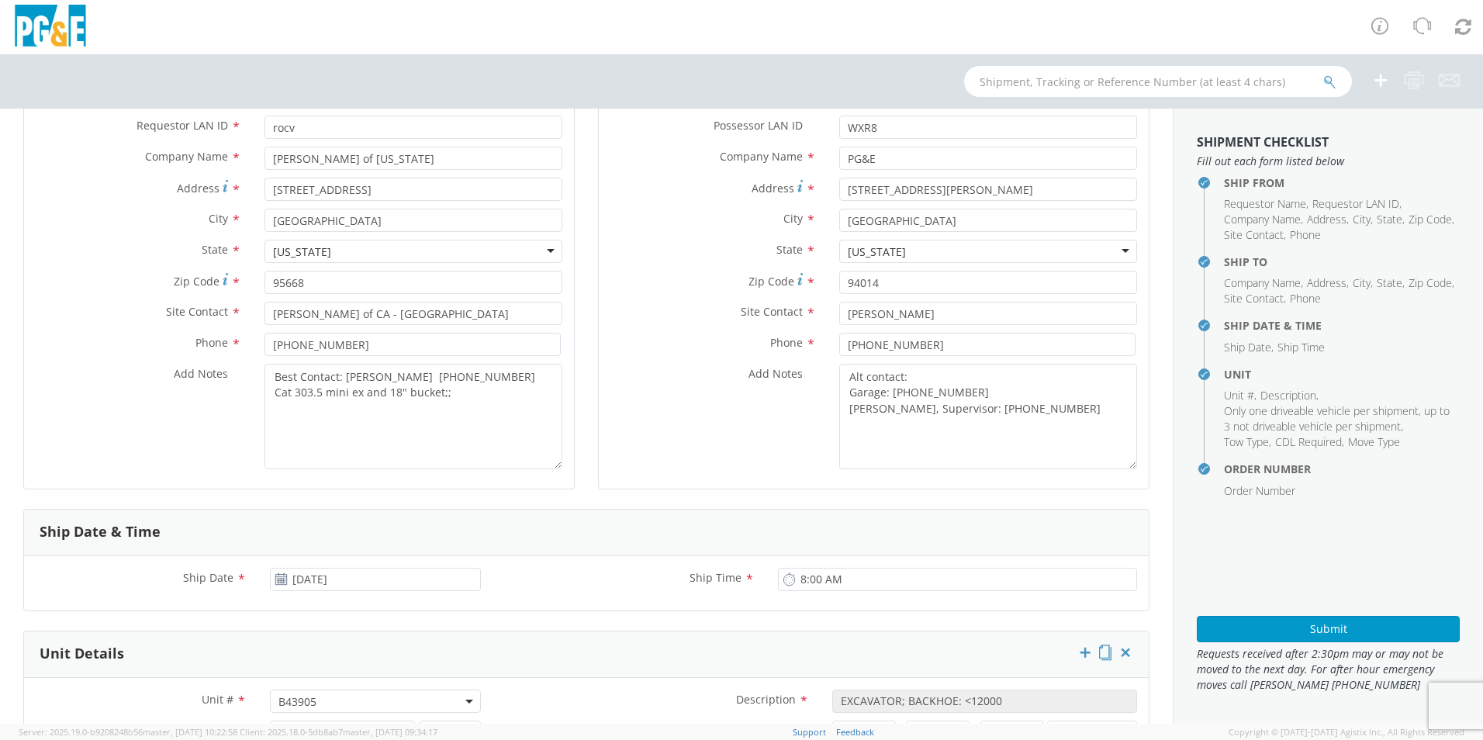
scroll to position [0, 0]
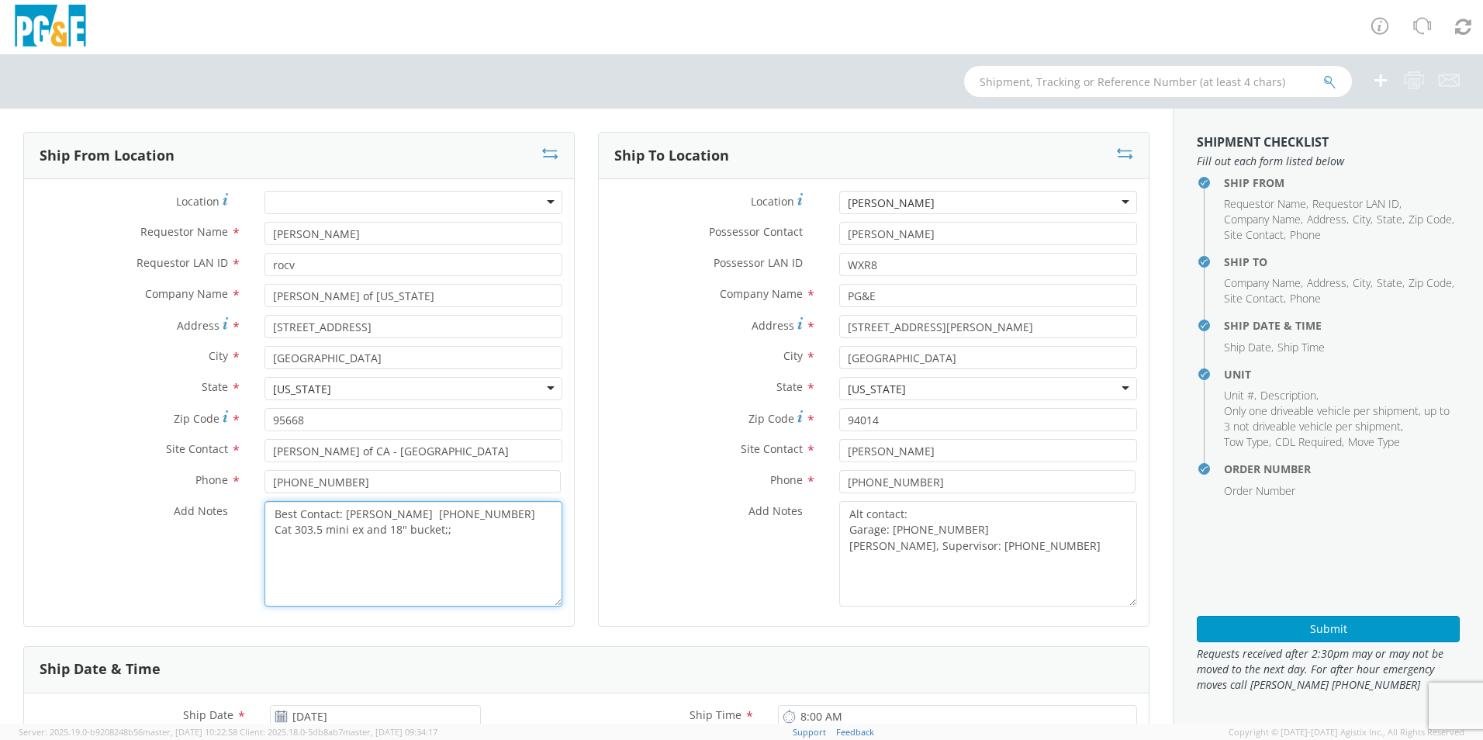
click at [480, 531] on textarea "Best Contact: [PERSON_NAME] [PHONE_NUMBER] Cat 303.5 mini ex and 18" bucket;;" at bounding box center [413, 553] width 298 height 105
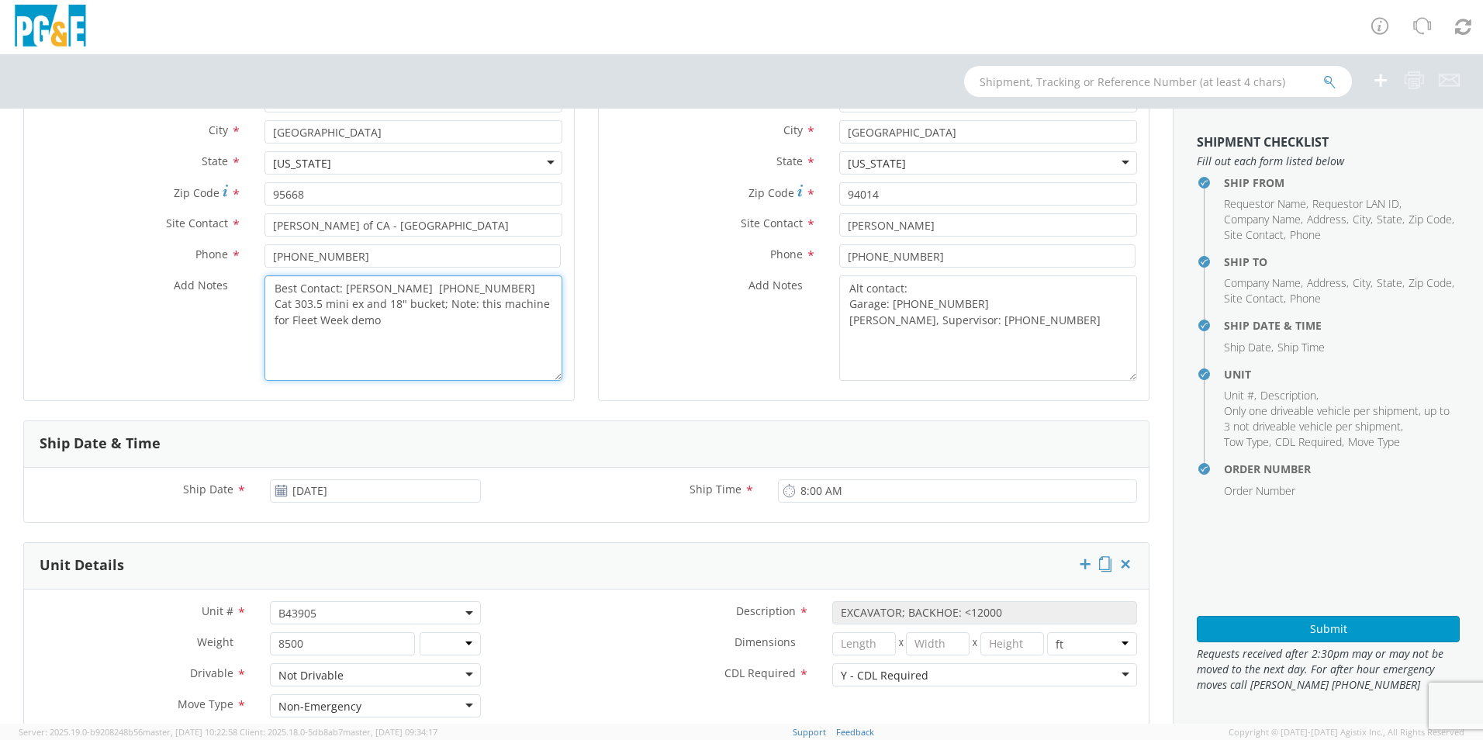
scroll to position [71, 0]
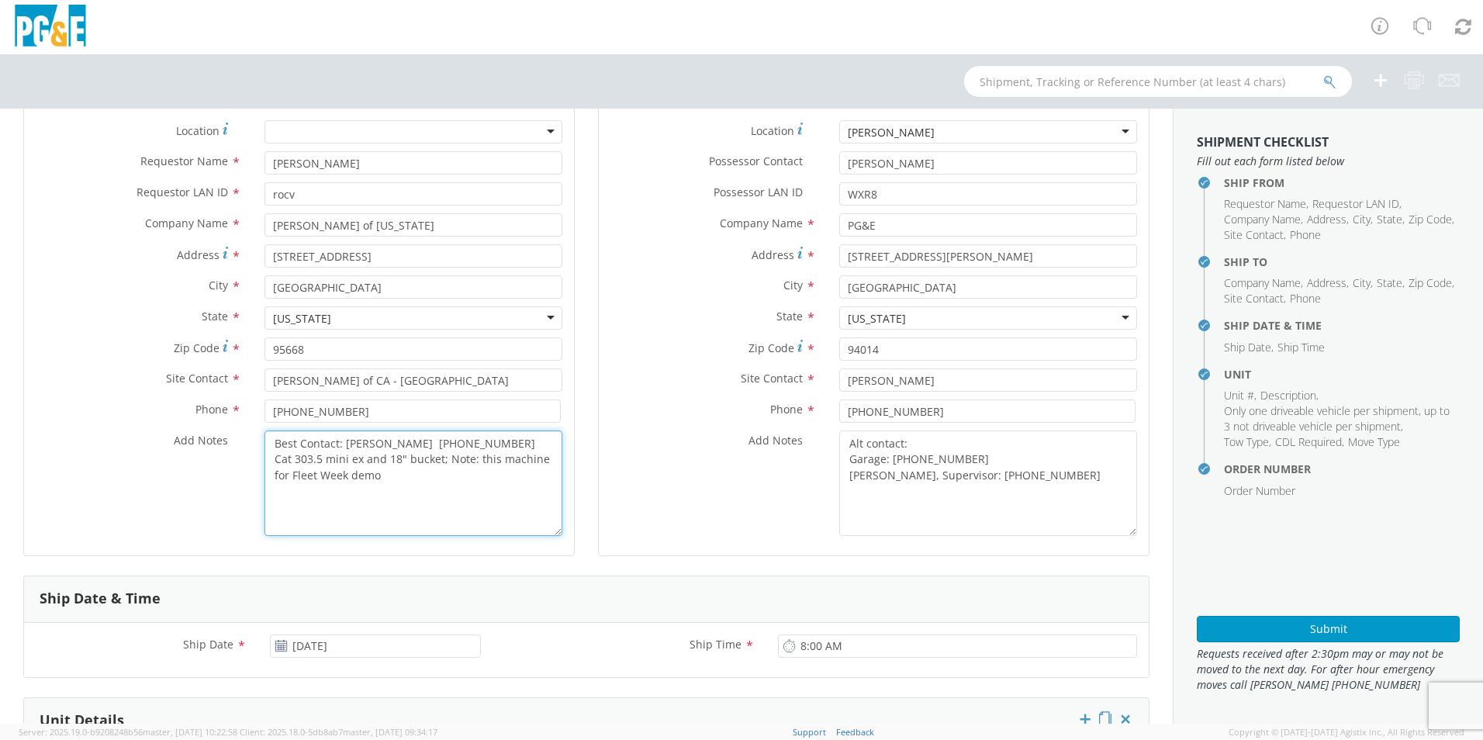
type textarea "Best Contact: [PERSON_NAME] [PHONE_NUMBER] Cat 303.5 mini ex and 18" bucket; No…"
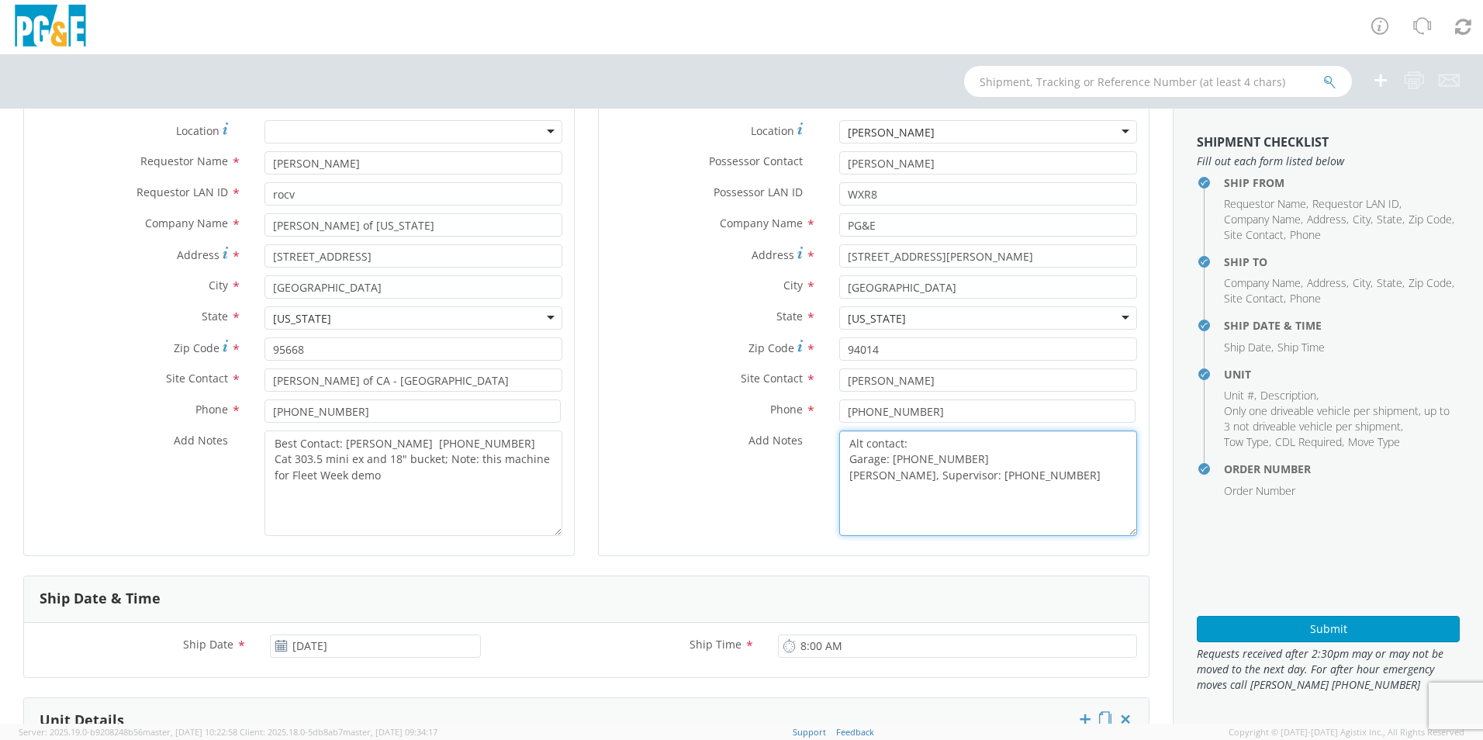
click at [1071, 477] on textarea "Alt contact: Garage: [PHONE_NUMBER] [PERSON_NAME], Supervisor: [PHONE_NUMBER]" at bounding box center [988, 482] width 298 height 105
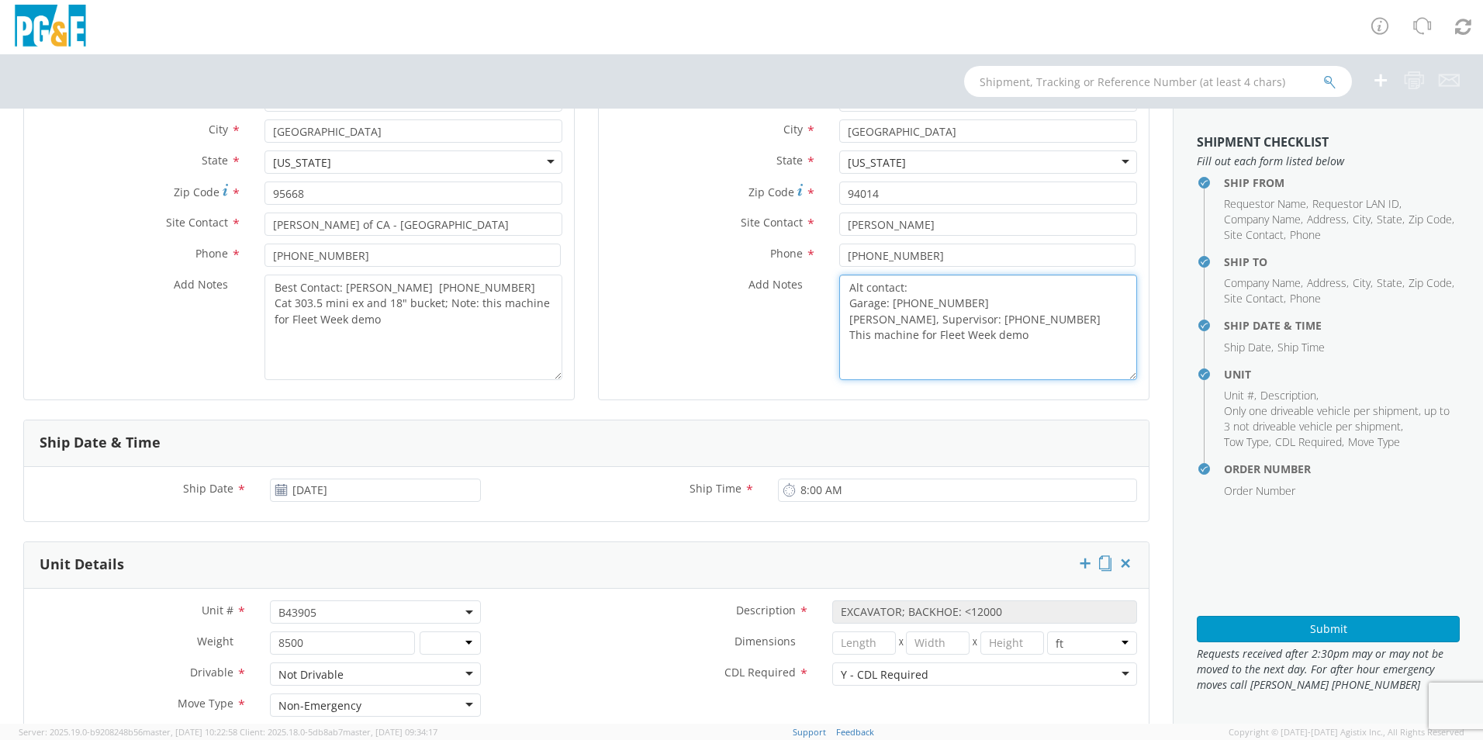
scroll to position [310, 0]
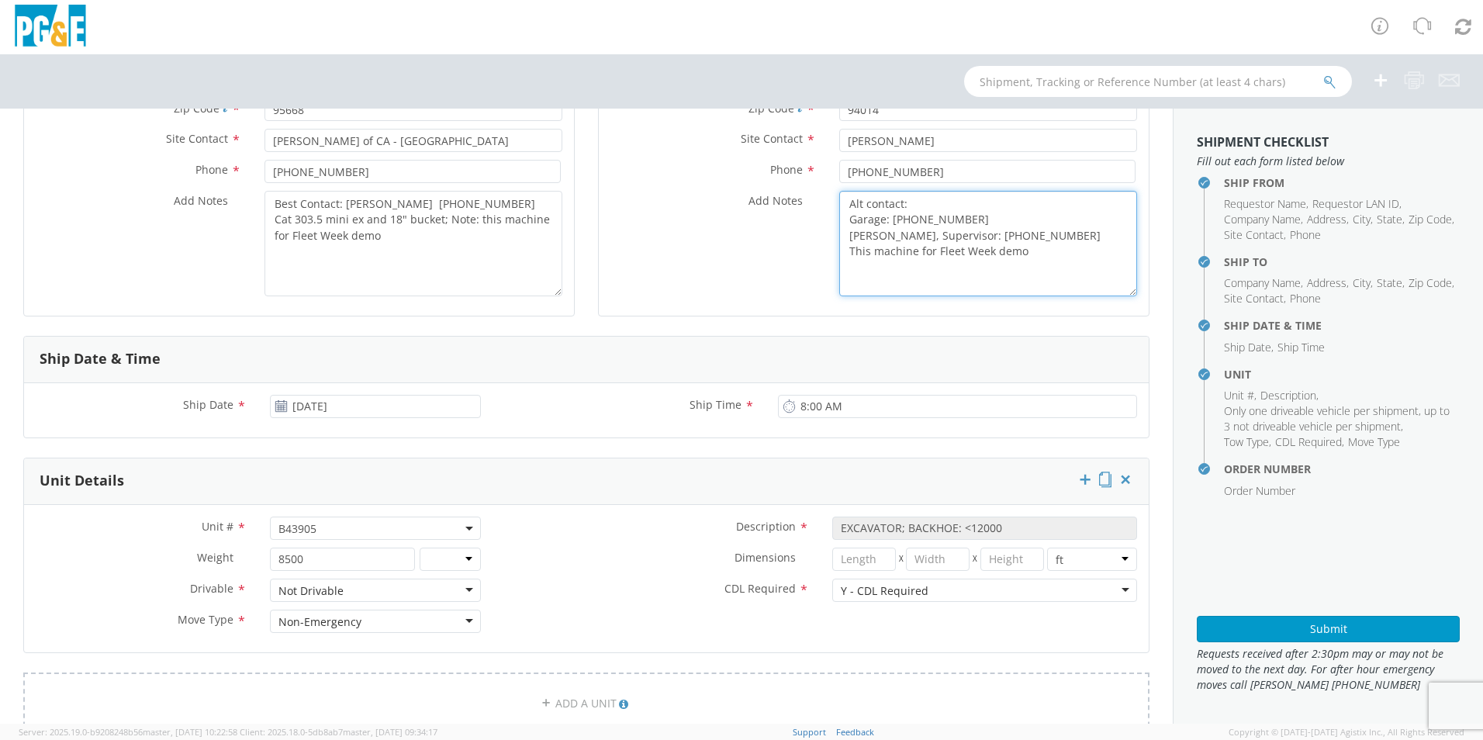
type textarea "Alt contact: Garage: [PHONE_NUMBER] [PERSON_NAME], Supervisor: [PHONE_NUMBER] T…"
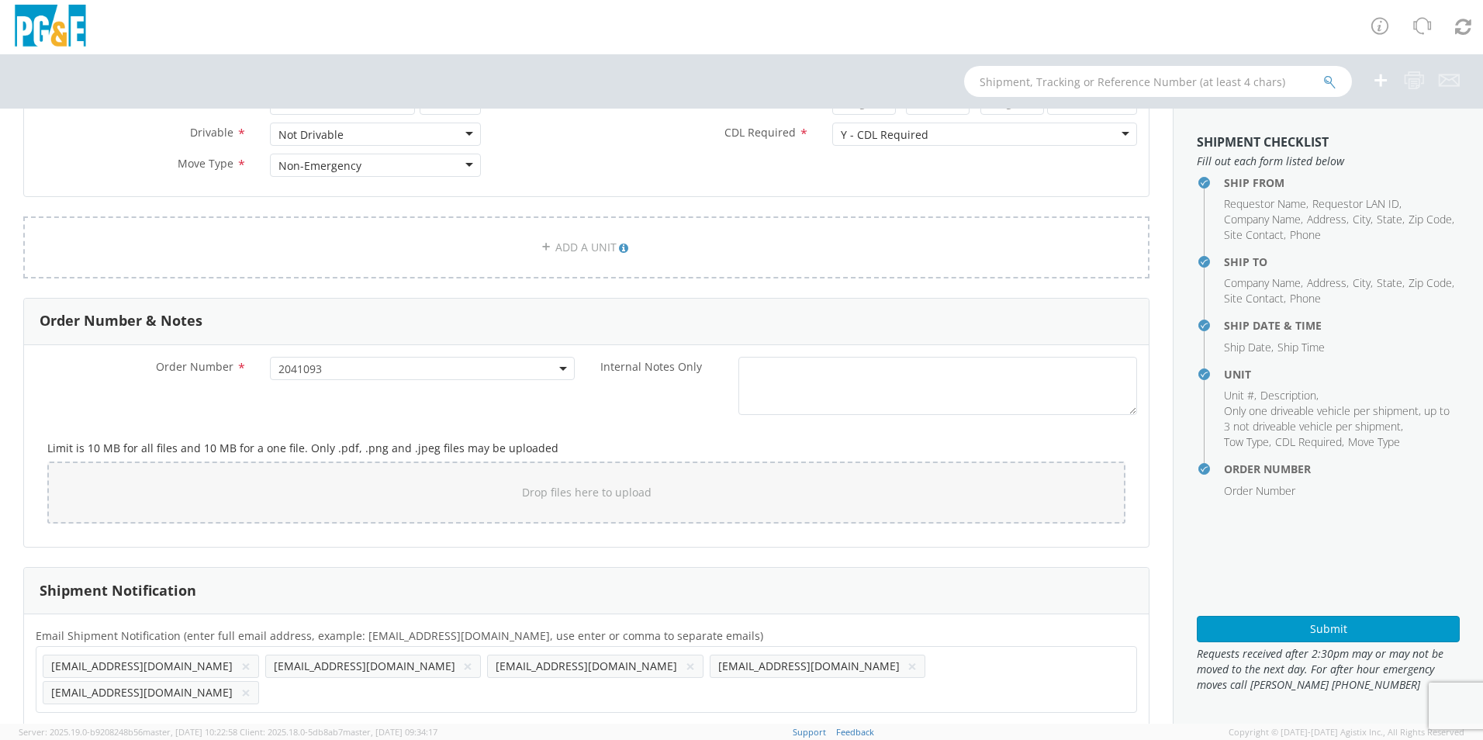
scroll to position [769, 0]
click at [1295, 621] on button "Submit" at bounding box center [1328, 629] width 263 height 26
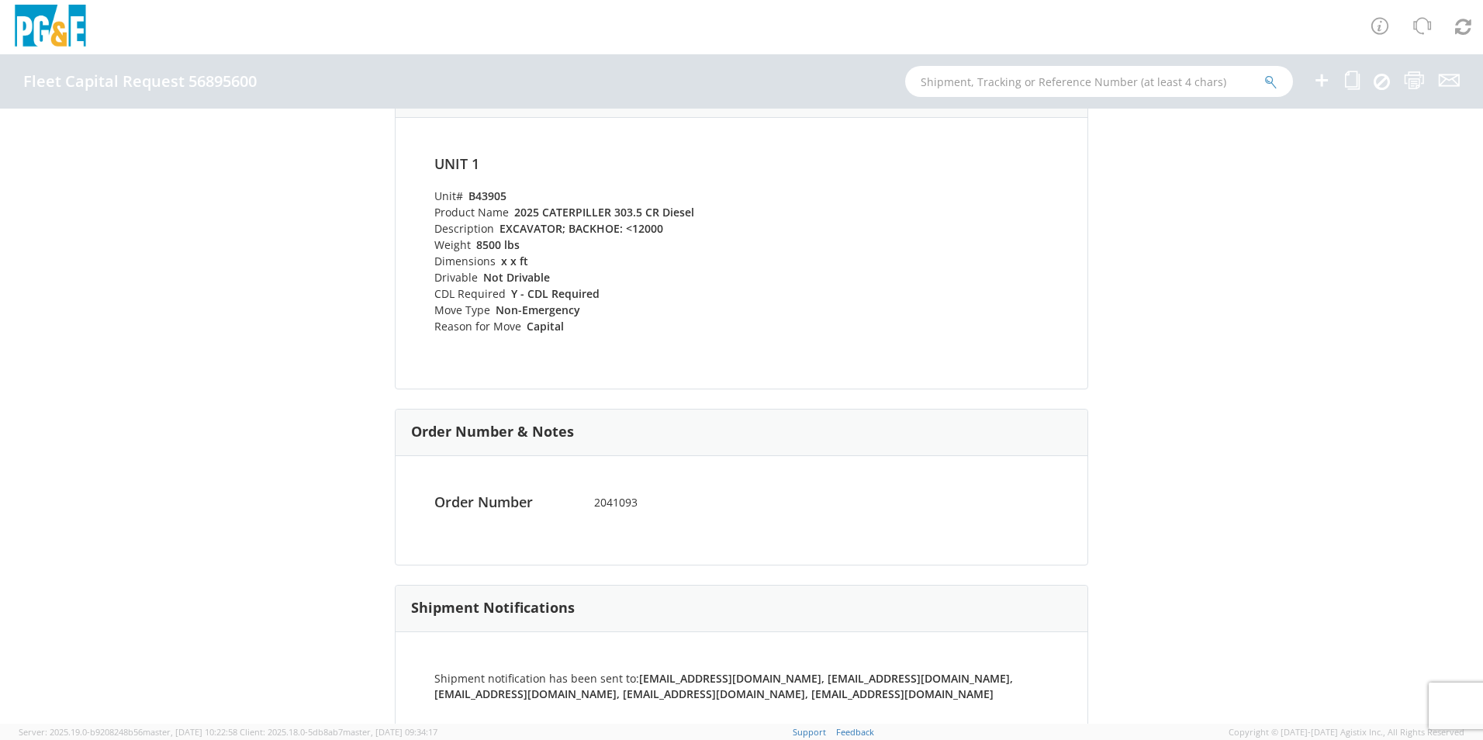
scroll to position [650, 0]
